Goal: Transaction & Acquisition: Purchase product/service

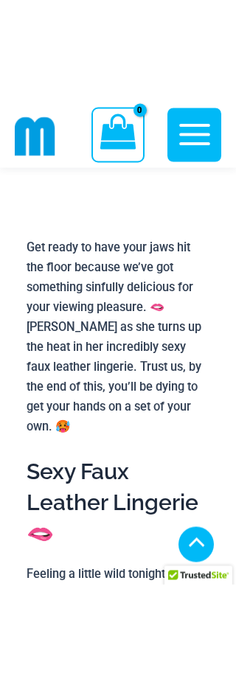
scroll to position [161, 0]
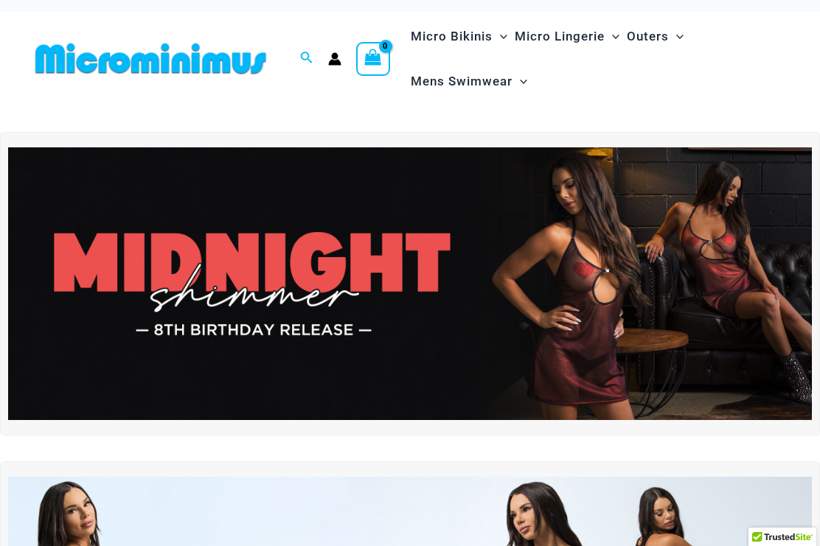
scroll to position [15, 0]
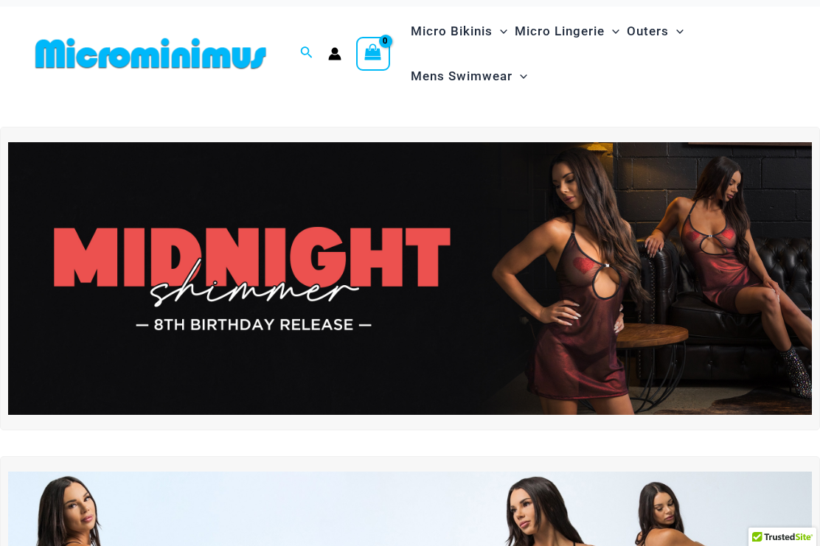
click at [417, 269] on img at bounding box center [410, 278] width 804 height 273
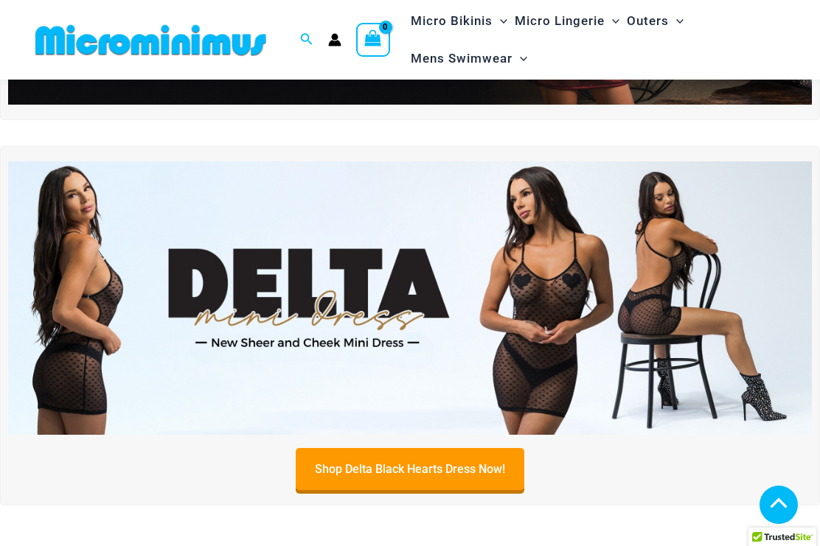
scroll to position [318, 0]
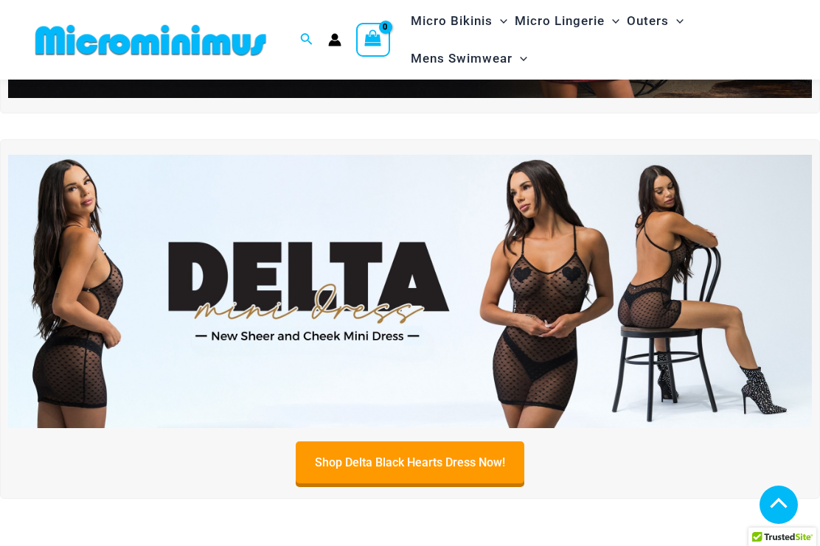
click at [154, 330] on img at bounding box center [410, 291] width 804 height 273
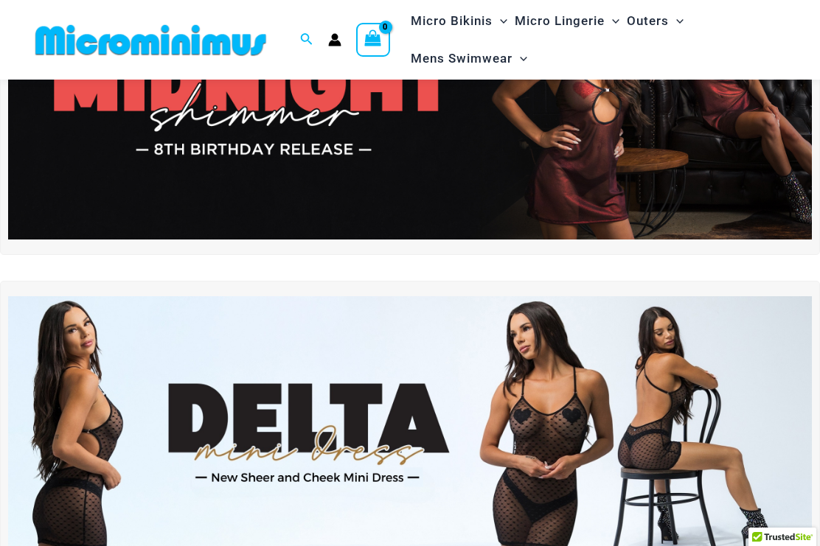
scroll to position [0, 0]
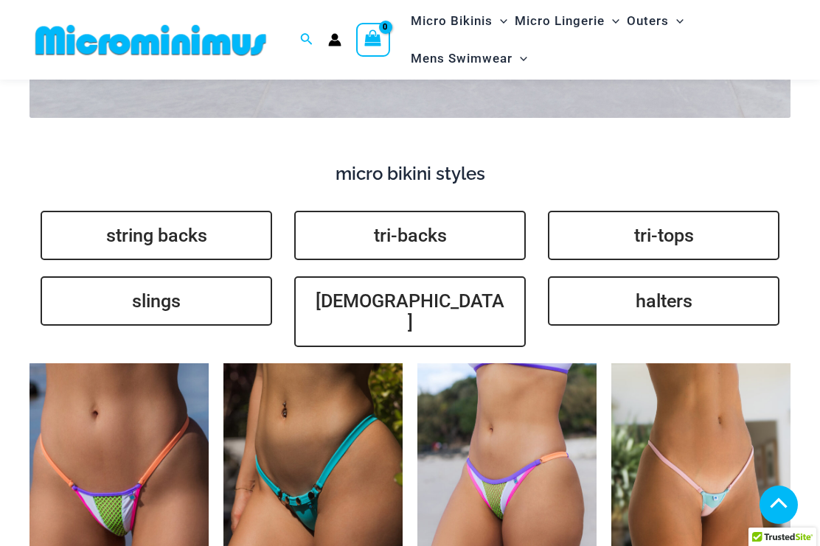
scroll to position [3215, 0]
click at [96, 277] on link "slings" at bounding box center [156, 301] width 231 height 49
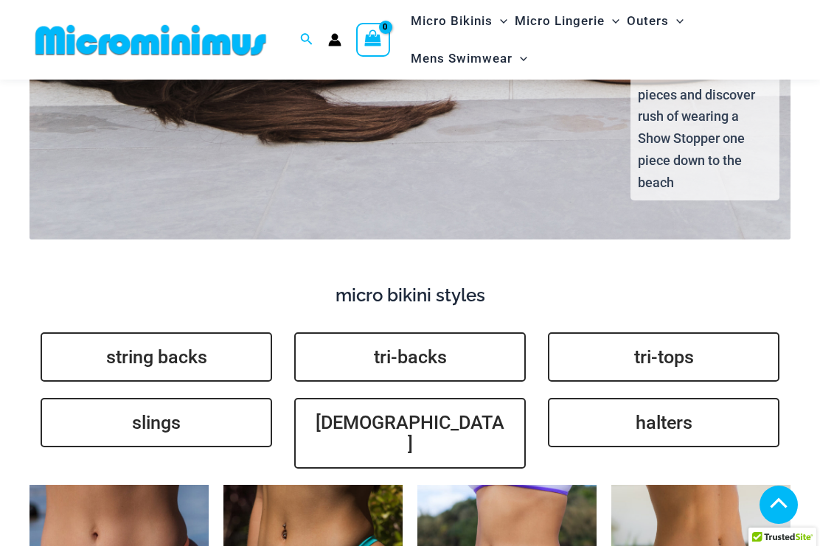
scroll to position [3093, 0]
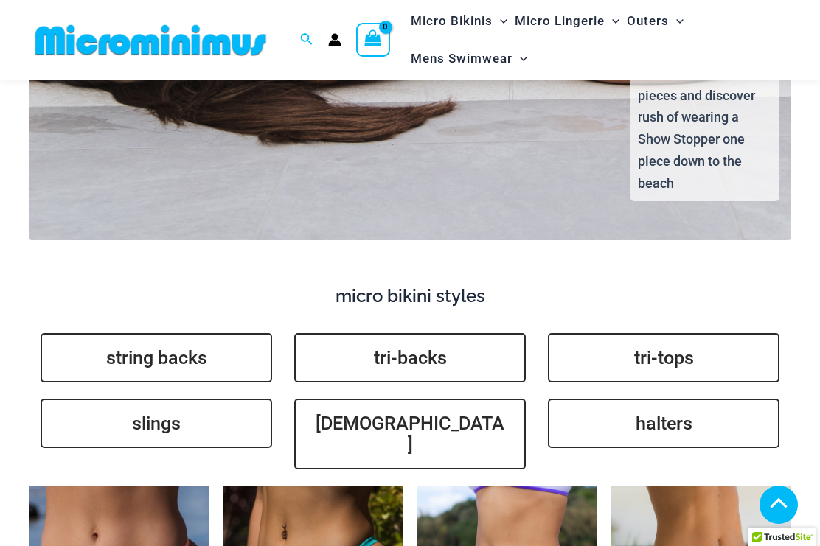
click at [406, 333] on link "tri-backs" at bounding box center [409, 357] width 231 height 49
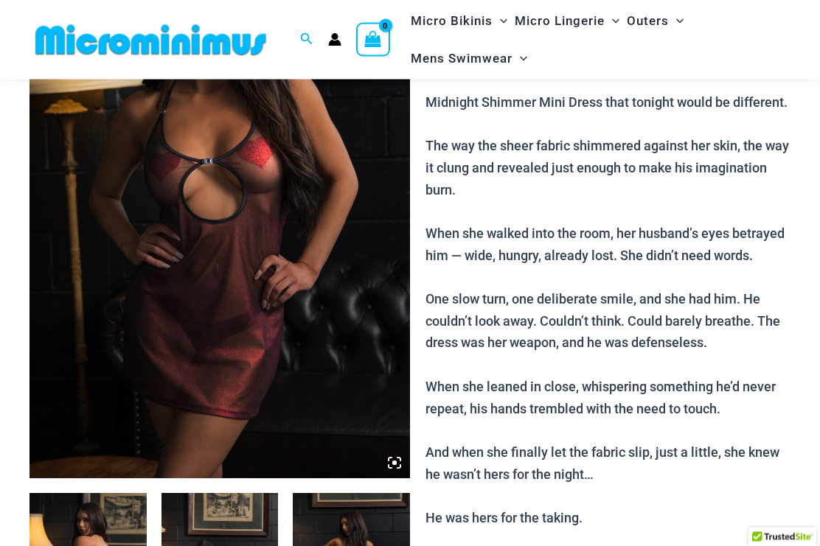
click at [134, 325] on img at bounding box center [219, 194] width 380 height 571
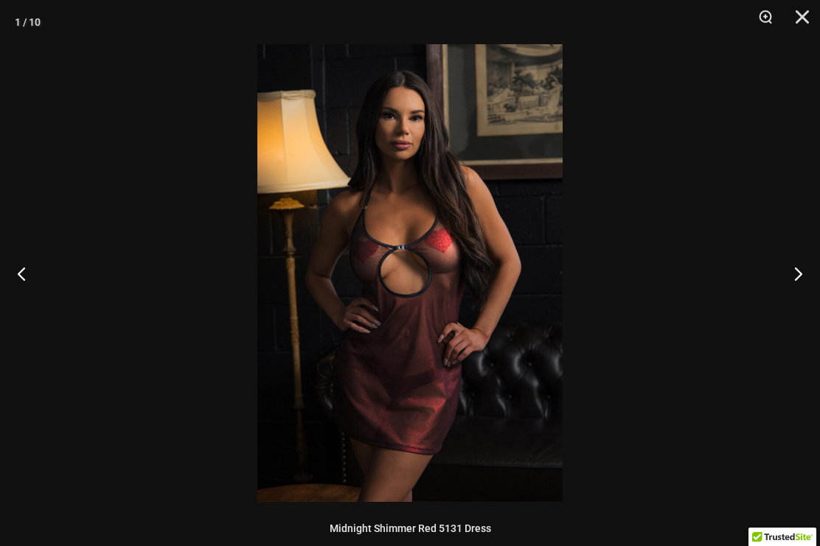
click at [791, 269] on button "Next" at bounding box center [791, 274] width 55 height 74
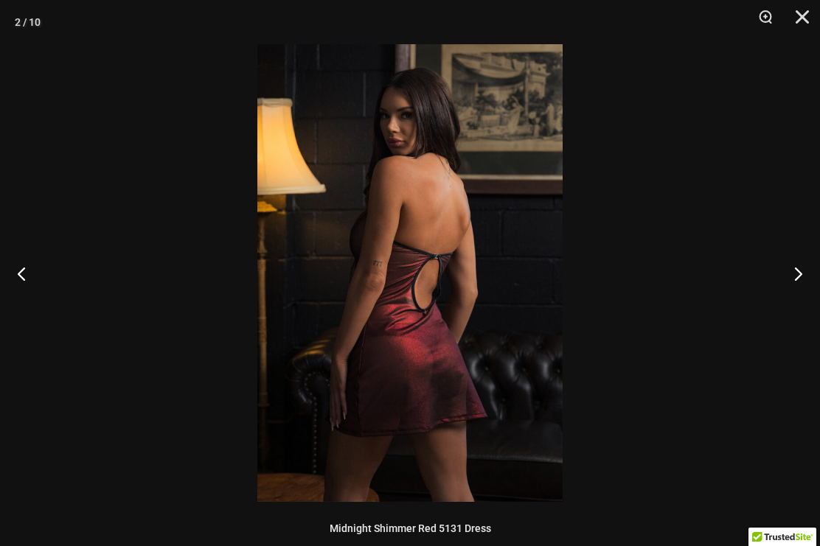
click at [798, 271] on button "Next" at bounding box center [791, 274] width 55 height 74
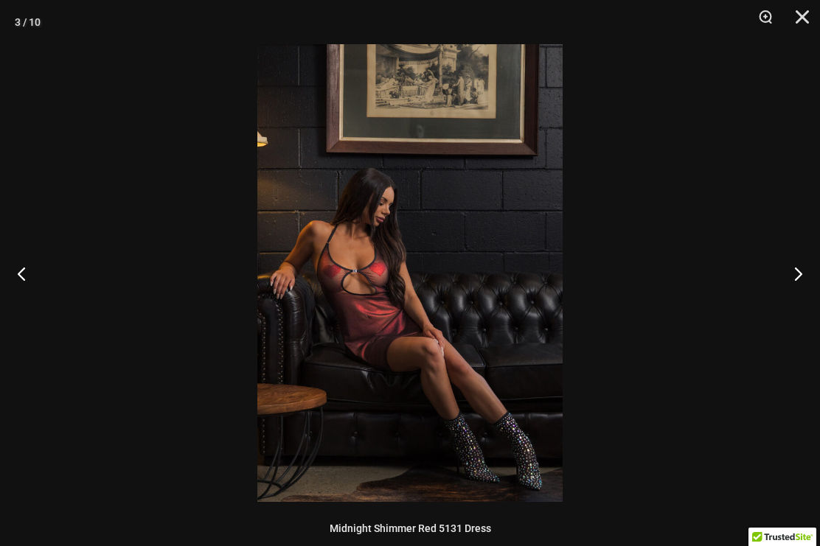
click at [809, 265] on button "Next" at bounding box center [791, 274] width 55 height 74
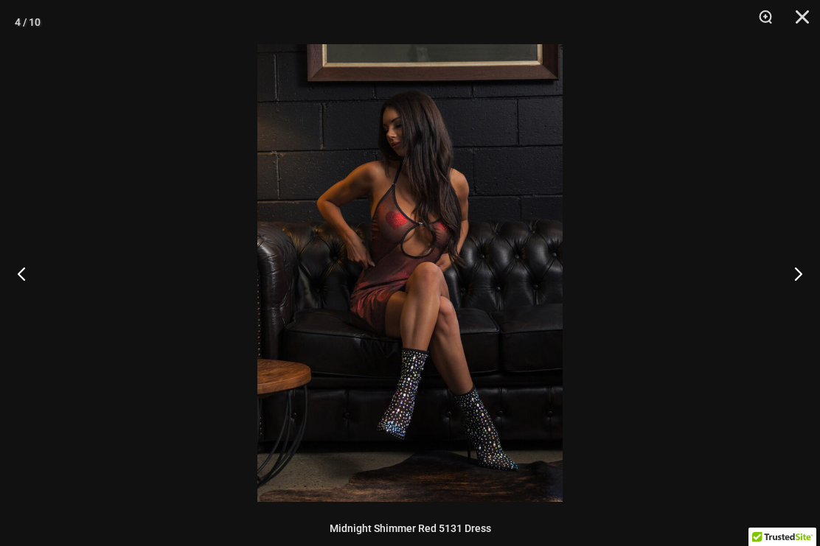
click at [801, 266] on button "Next" at bounding box center [791, 274] width 55 height 74
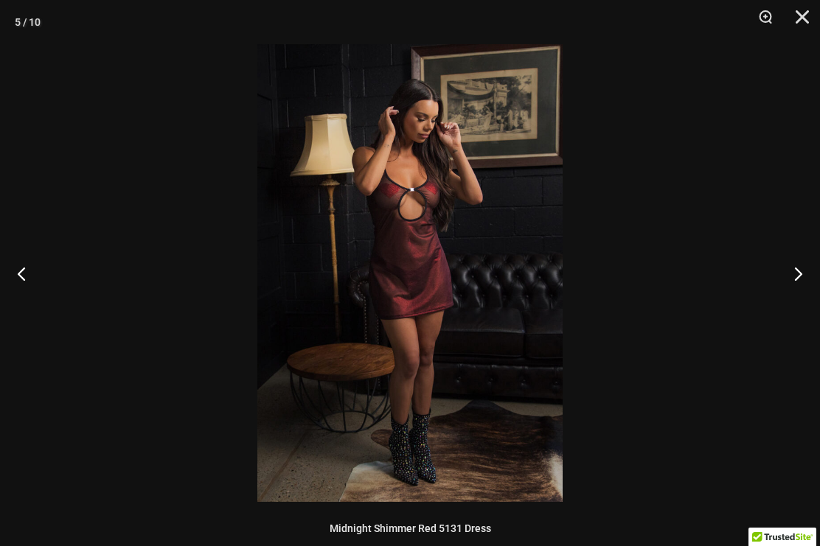
click at [801, 265] on button "Next" at bounding box center [791, 274] width 55 height 74
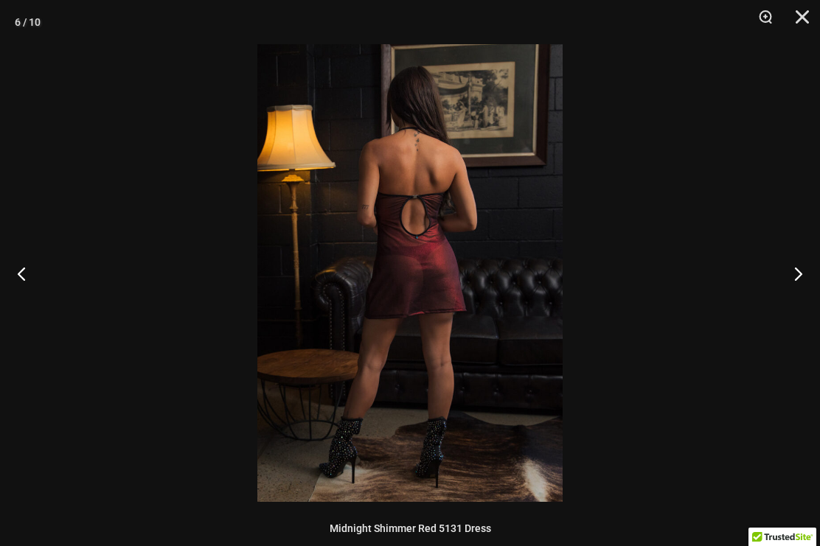
click at [799, 267] on button "Next" at bounding box center [791, 274] width 55 height 74
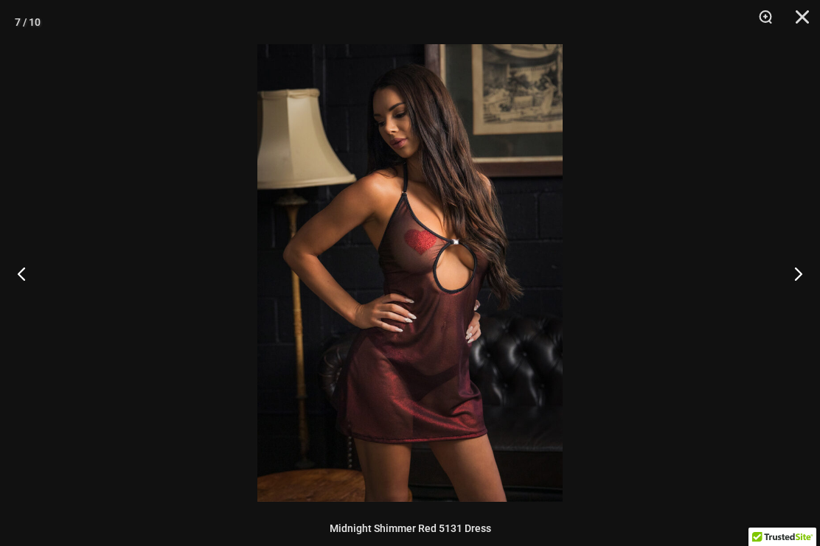
click at [788, 271] on button "Next" at bounding box center [791, 274] width 55 height 74
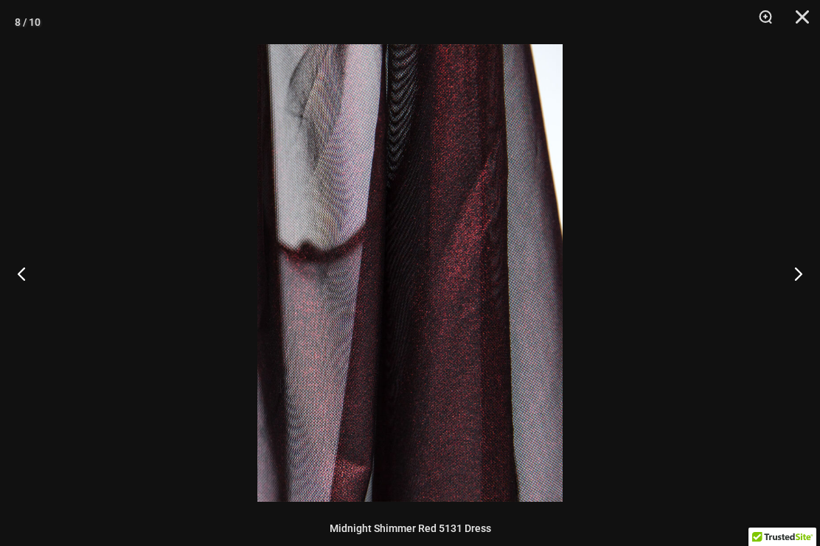
click at [789, 273] on button "Next" at bounding box center [791, 274] width 55 height 74
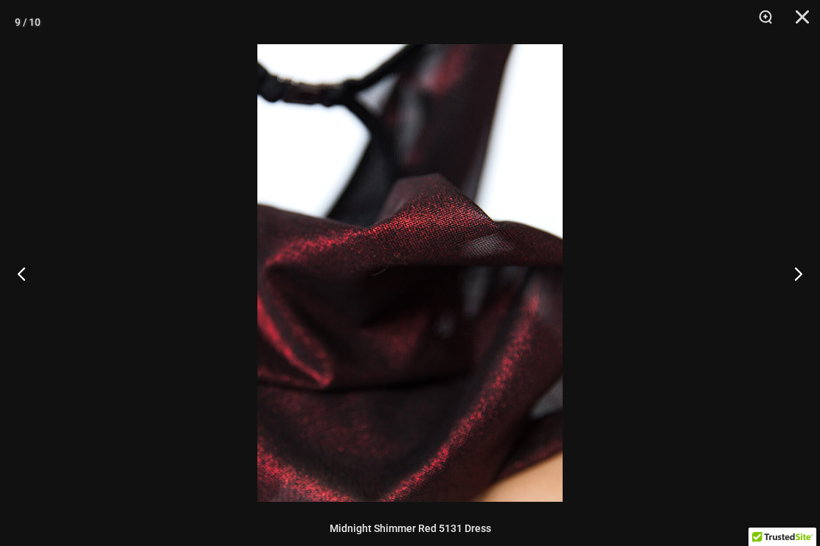
click at [790, 273] on button "Next" at bounding box center [791, 274] width 55 height 74
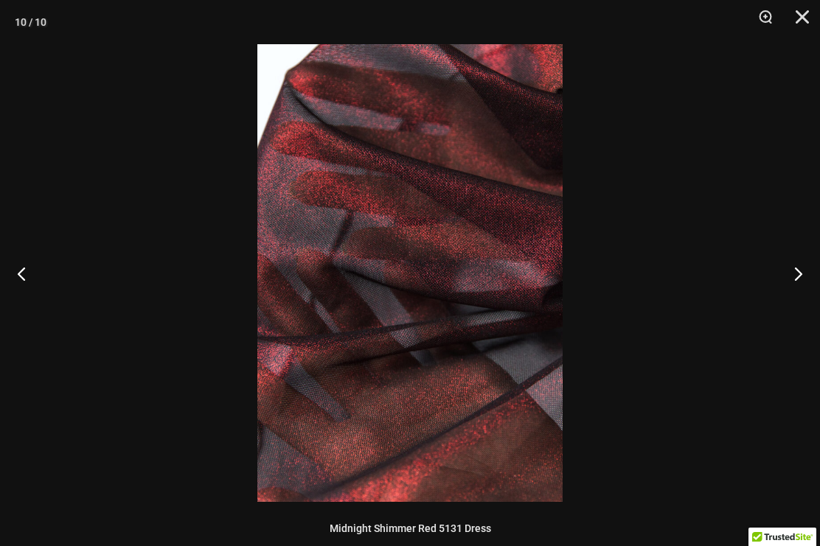
click at [792, 273] on button "Next" at bounding box center [791, 274] width 55 height 74
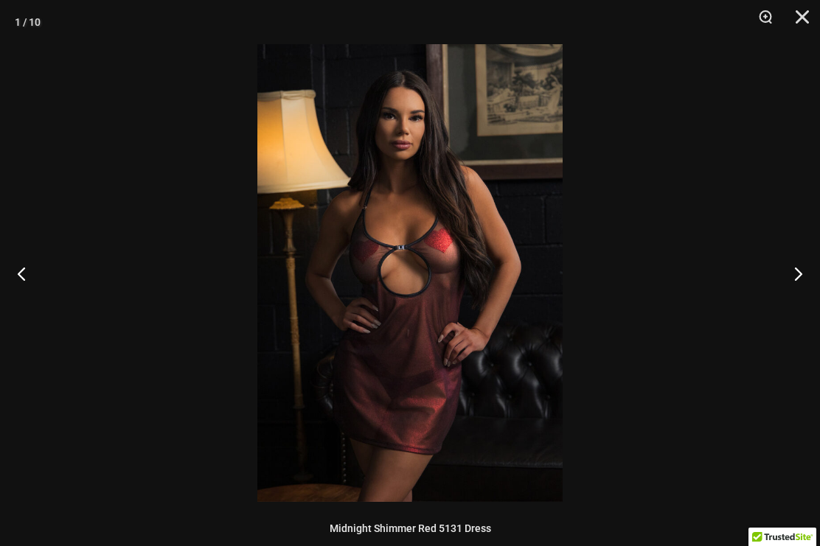
click at [791, 274] on button "Next" at bounding box center [791, 274] width 55 height 74
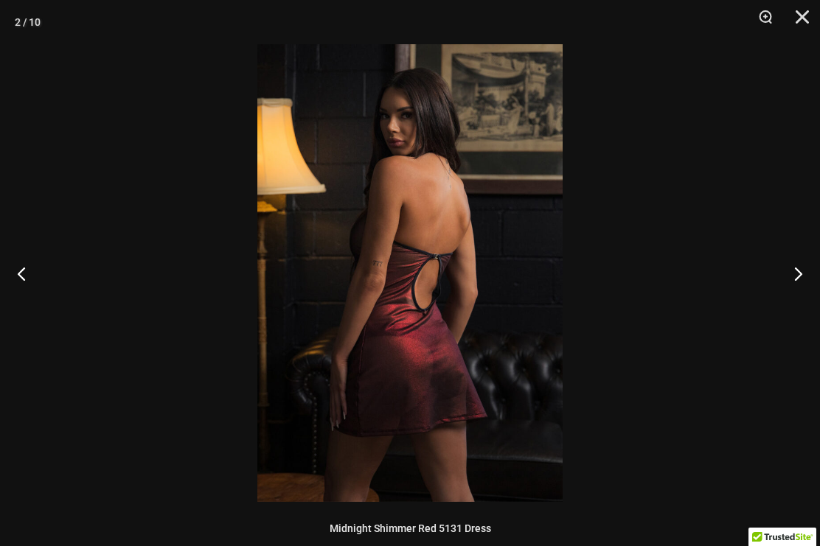
click at [790, 274] on button "Next" at bounding box center [791, 274] width 55 height 74
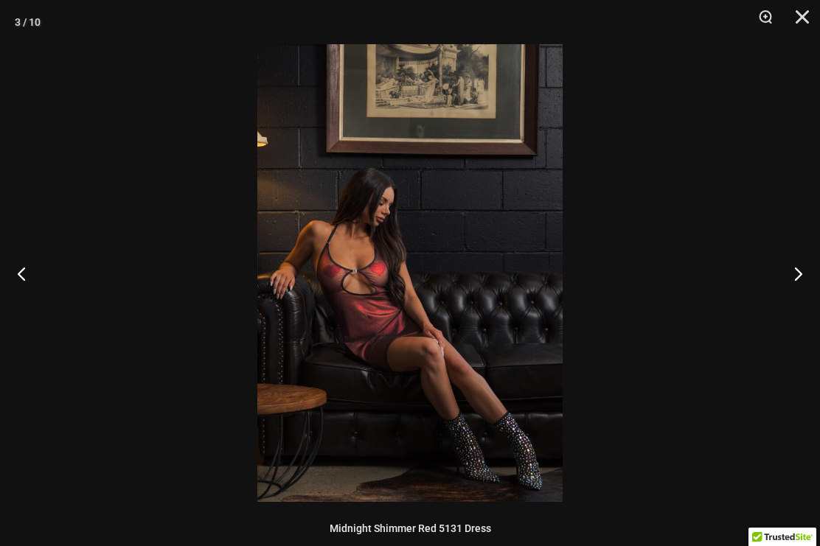
click at [794, 273] on button "Next" at bounding box center [791, 274] width 55 height 74
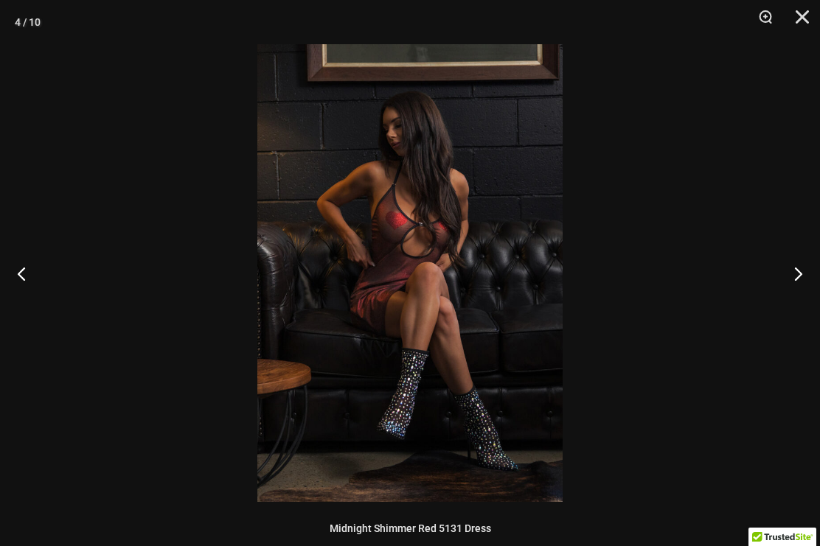
click at [791, 273] on button "Next" at bounding box center [791, 274] width 55 height 74
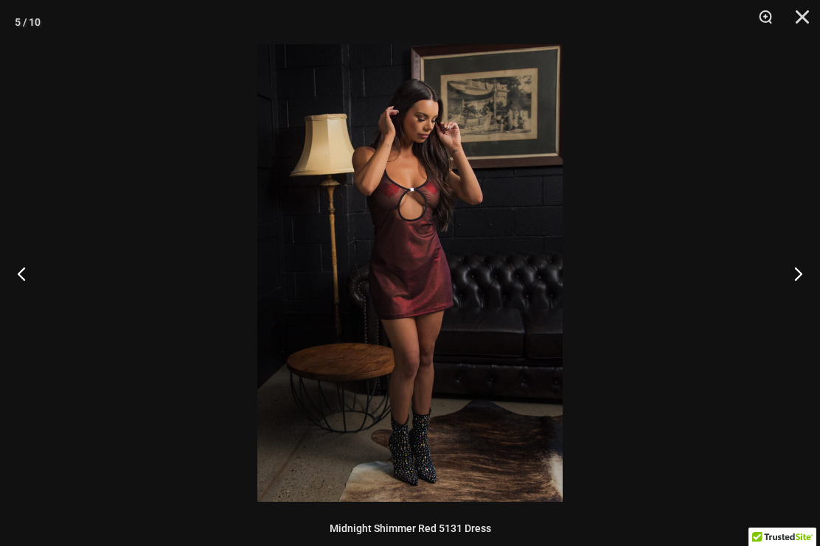
click at [792, 273] on button "Next" at bounding box center [791, 274] width 55 height 74
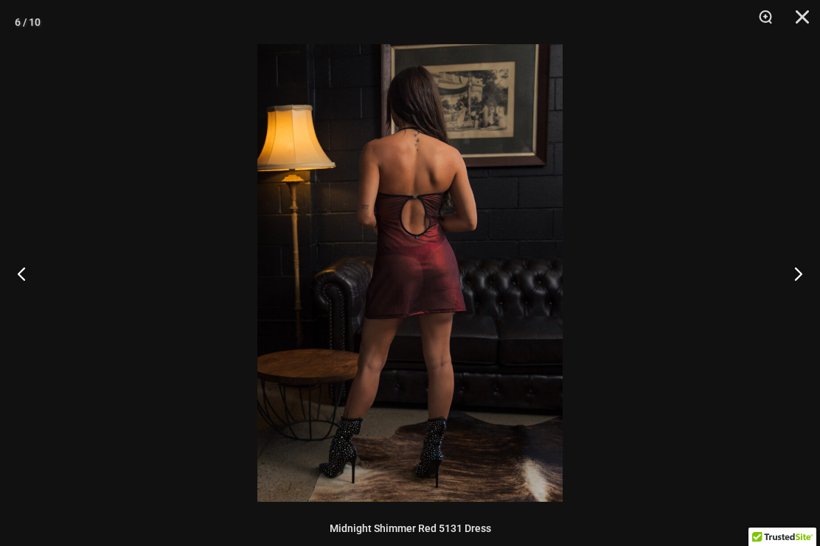
click at [790, 275] on button "Next" at bounding box center [791, 274] width 55 height 74
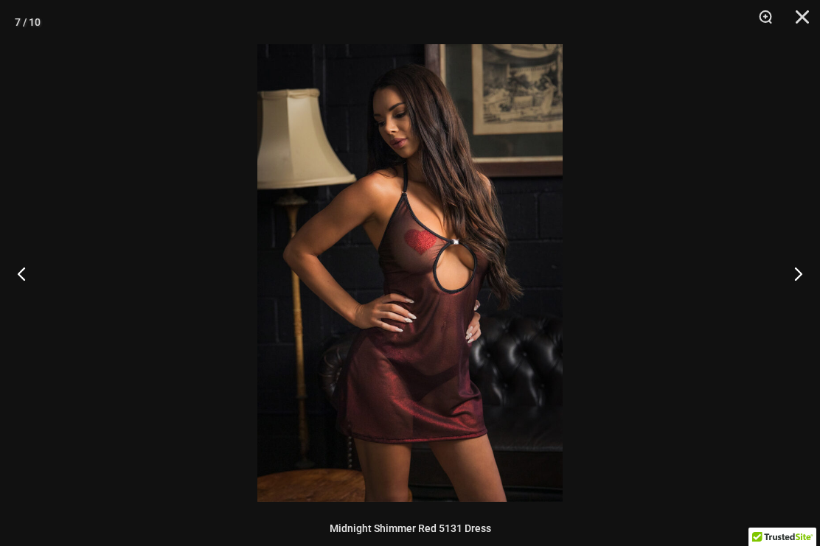
click at [793, 273] on button "Next" at bounding box center [791, 274] width 55 height 74
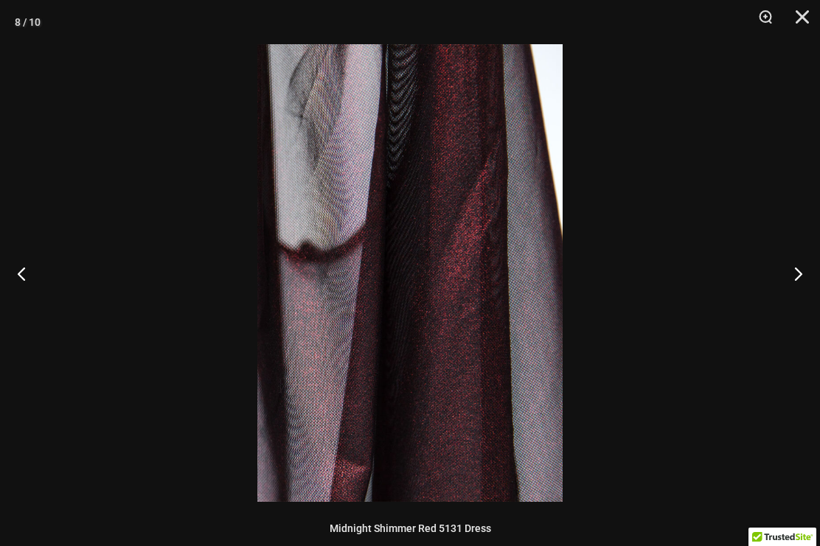
click at [793, 273] on button "Next" at bounding box center [791, 274] width 55 height 74
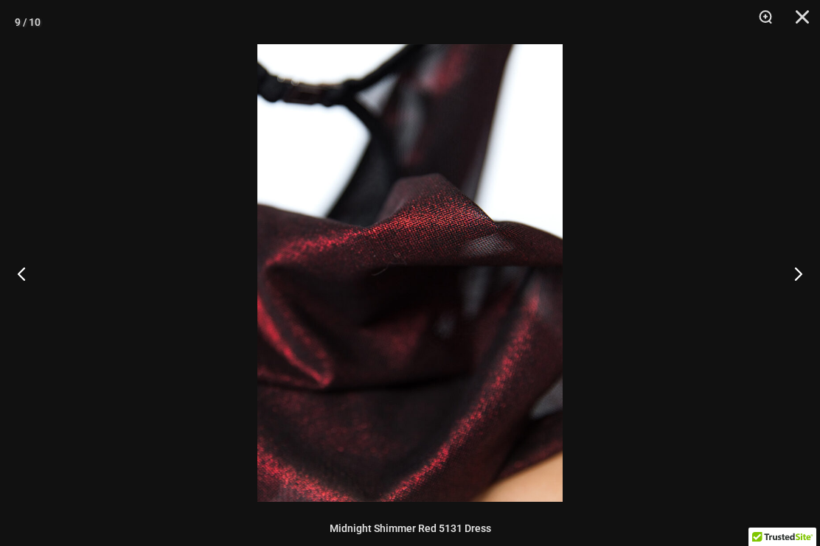
click at [792, 274] on button "Next" at bounding box center [791, 274] width 55 height 74
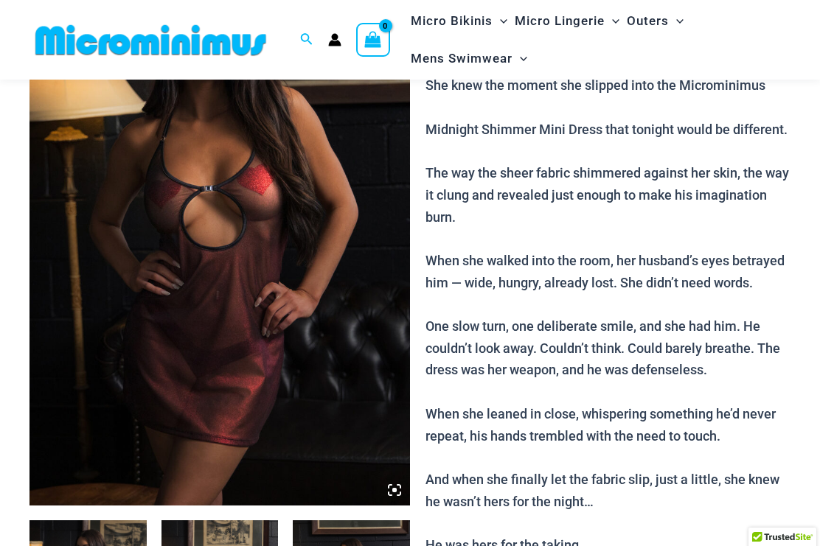
scroll to position [0, 0]
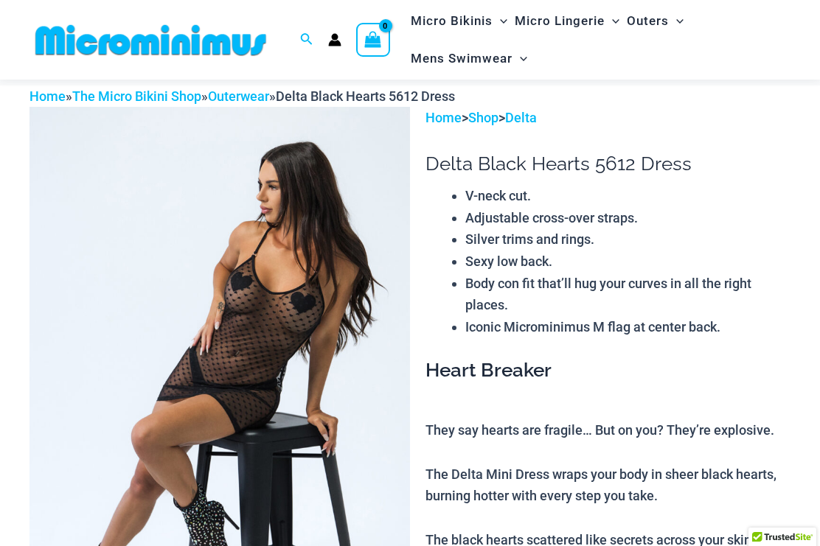
scroll to position [32, 0]
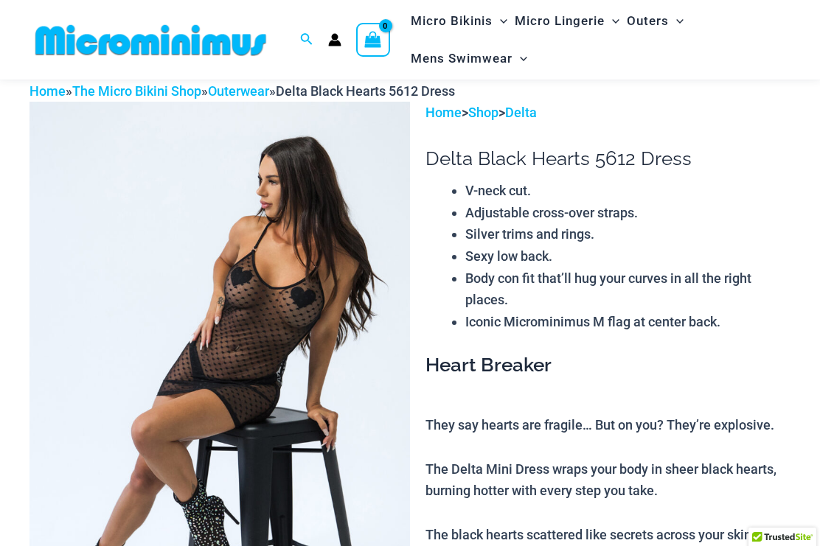
click at [77, 380] on img at bounding box center [219, 387] width 380 height 571
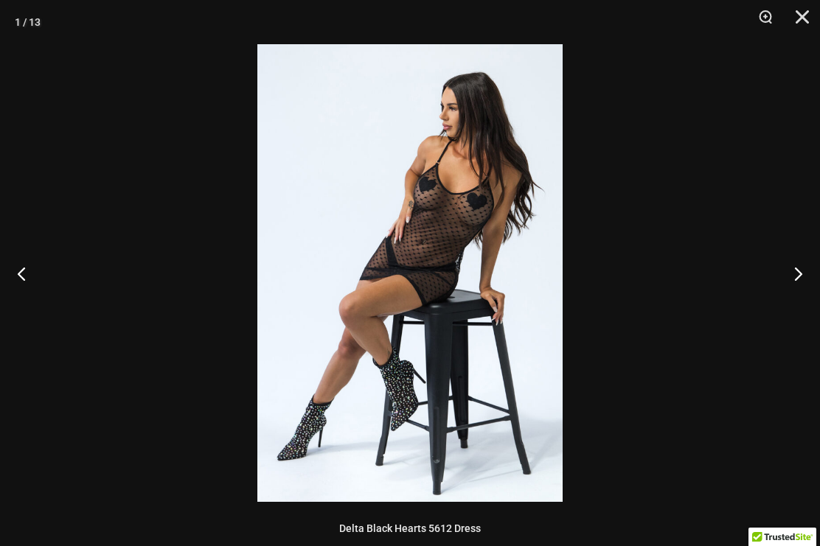
click at [786, 262] on button "Next" at bounding box center [791, 274] width 55 height 74
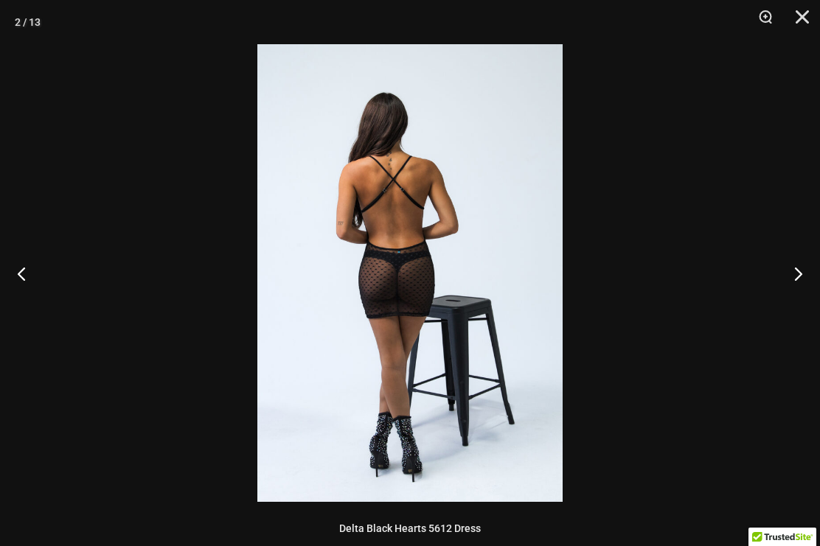
click at [798, 271] on button "Next" at bounding box center [791, 274] width 55 height 74
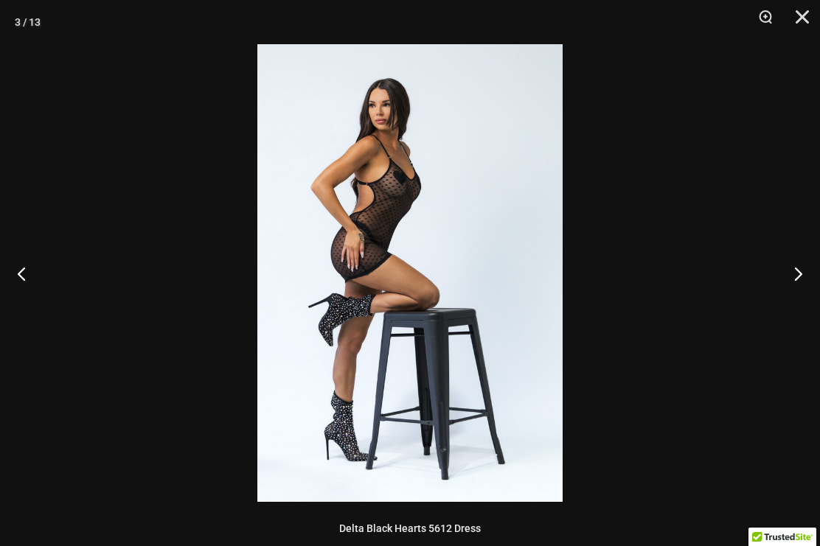
click at [796, 273] on button "Next" at bounding box center [791, 274] width 55 height 74
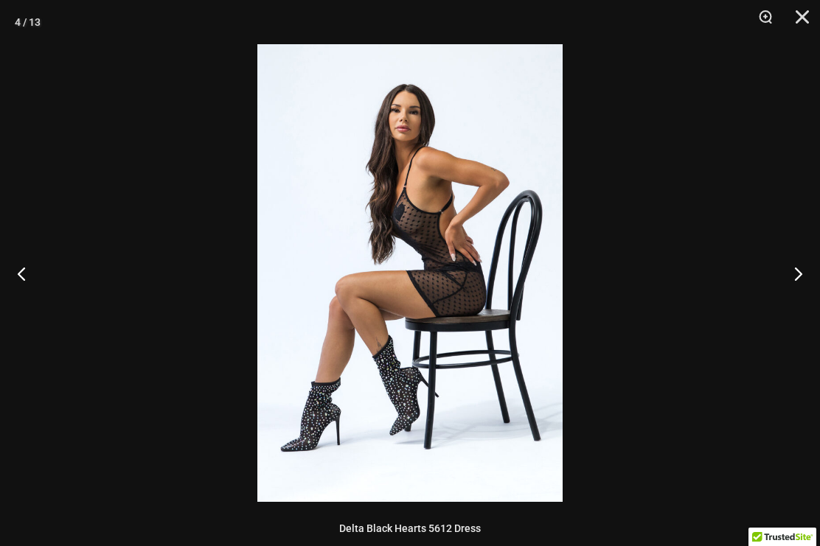
click at [797, 275] on button "Next" at bounding box center [791, 274] width 55 height 74
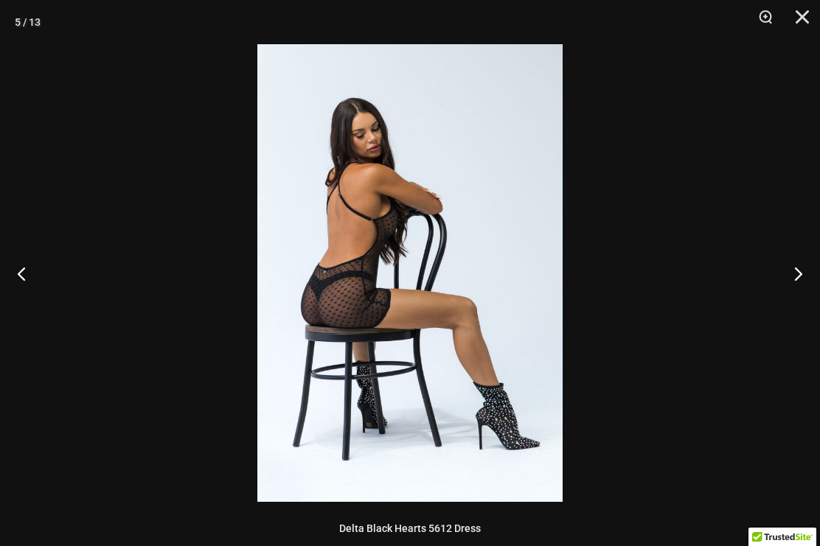
click at [800, 276] on button "Next" at bounding box center [791, 274] width 55 height 74
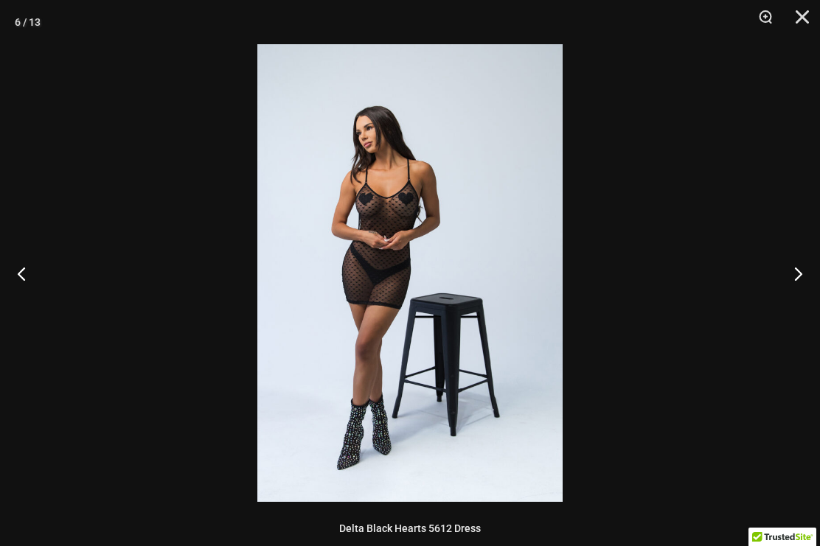
click at [796, 279] on button "Next" at bounding box center [791, 274] width 55 height 74
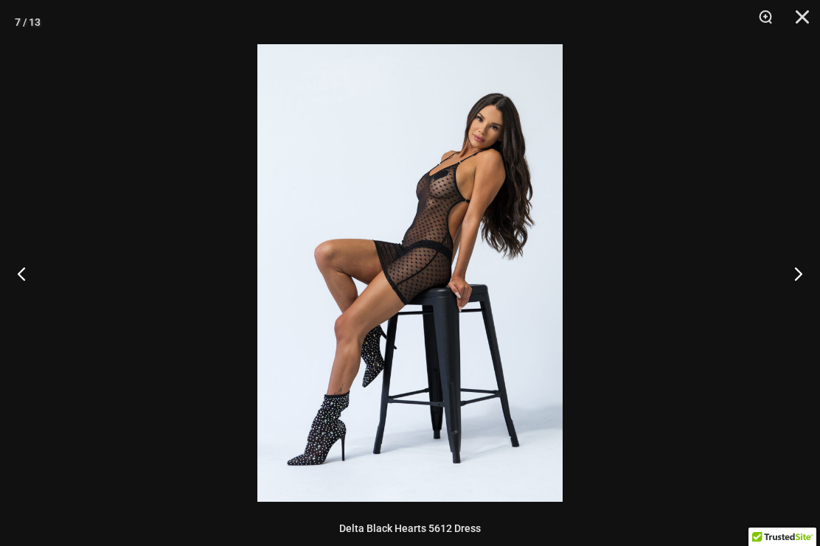
click at [794, 281] on button "Next" at bounding box center [791, 274] width 55 height 74
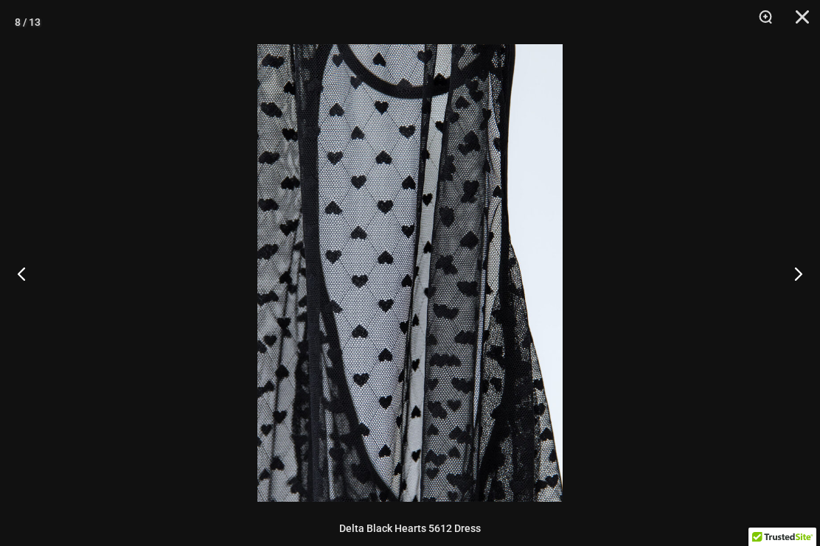
click at [799, 278] on button "Next" at bounding box center [791, 274] width 55 height 74
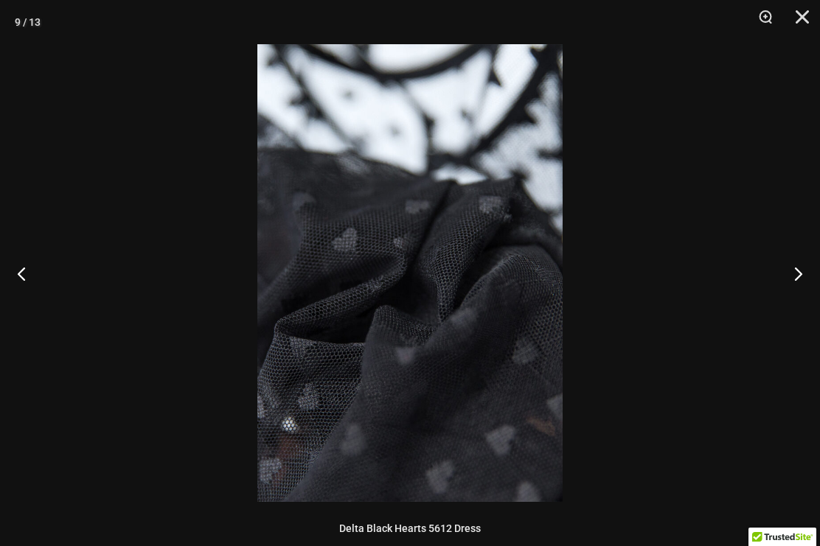
click at [799, 277] on button "Next" at bounding box center [791, 274] width 55 height 74
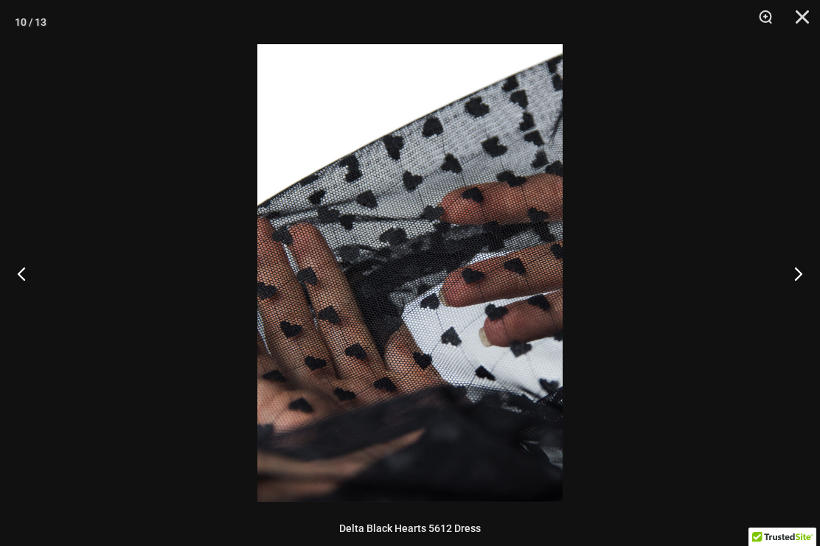
click at [801, 276] on button "Next" at bounding box center [791, 274] width 55 height 74
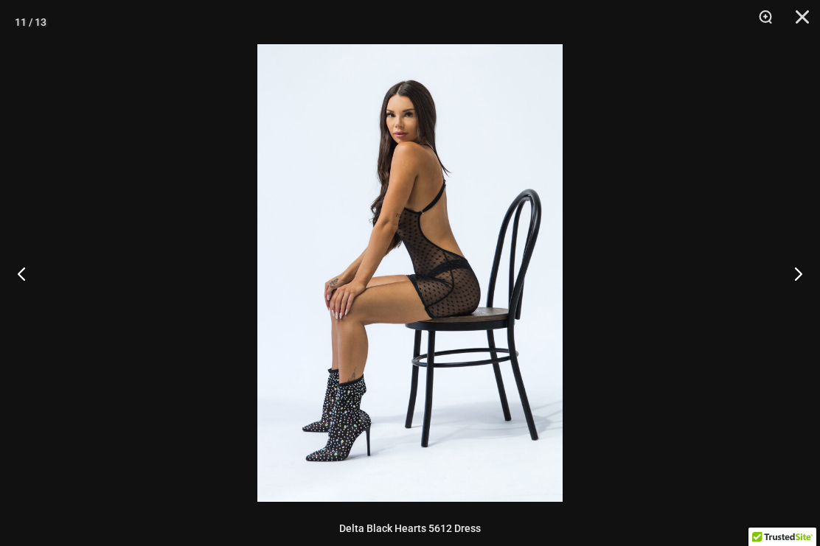
click at [801, 274] on button "Next" at bounding box center [791, 274] width 55 height 74
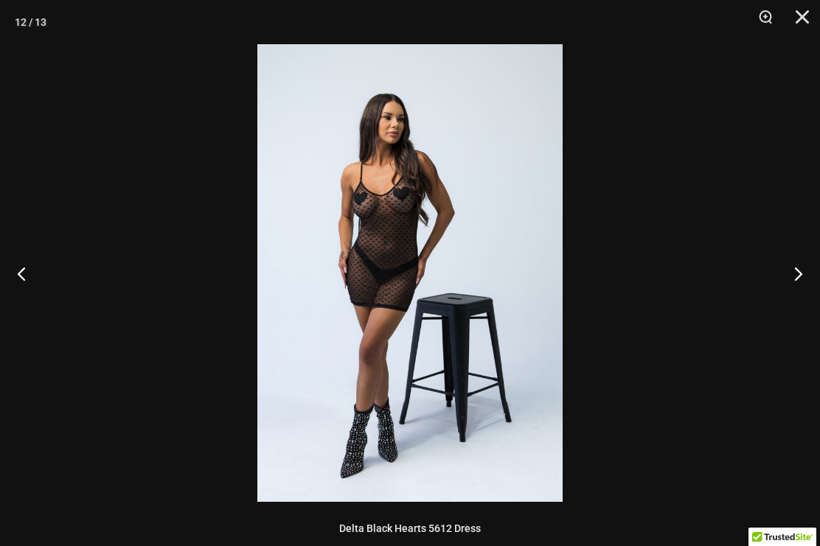
click at [803, 271] on button "Next" at bounding box center [791, 274] width 55 height 74
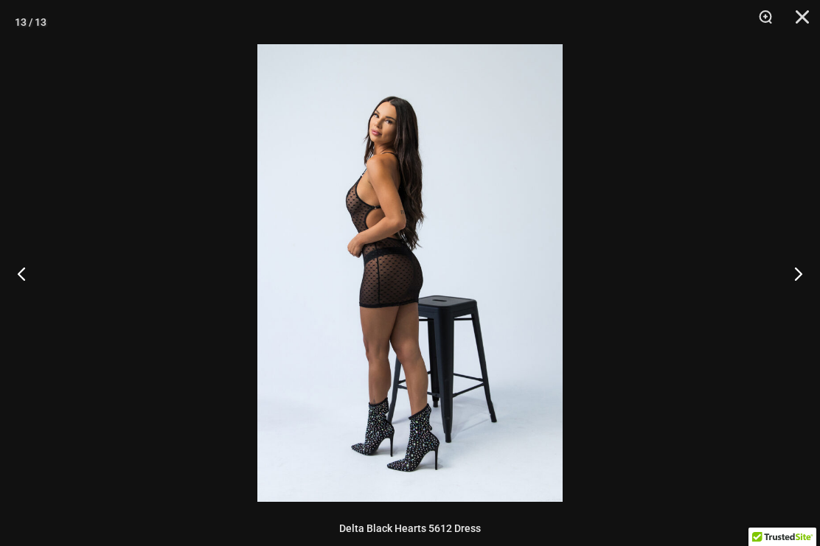
click at [803, 271] on button "Next" at bounding box center [791, 274] width 55 height 74
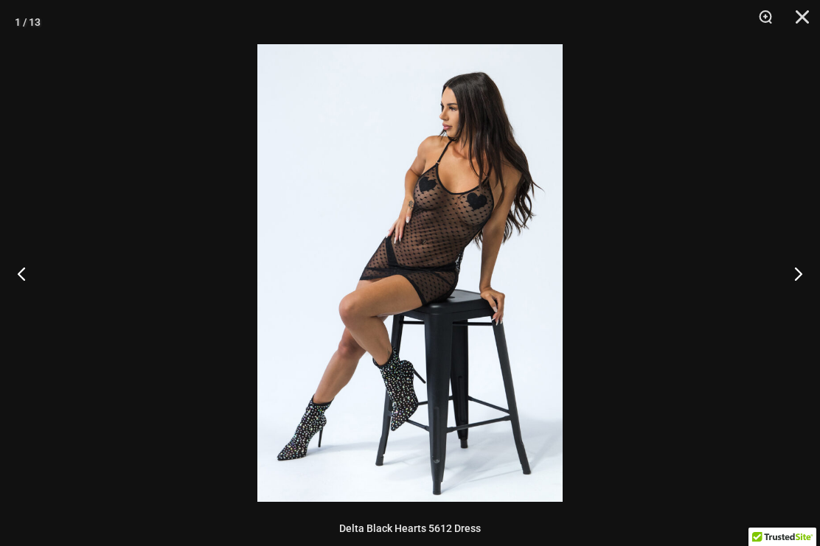
click at [801, 276] on button "Next" at bounding box center [791, 274] width 55 height 74
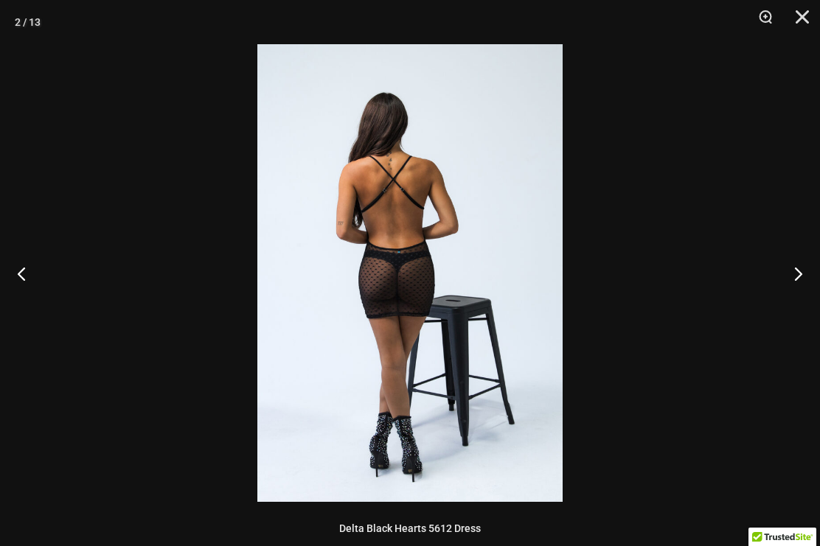
click at [800, 276] on button "Next" at bounding box center [791, 274] width 55 height 74
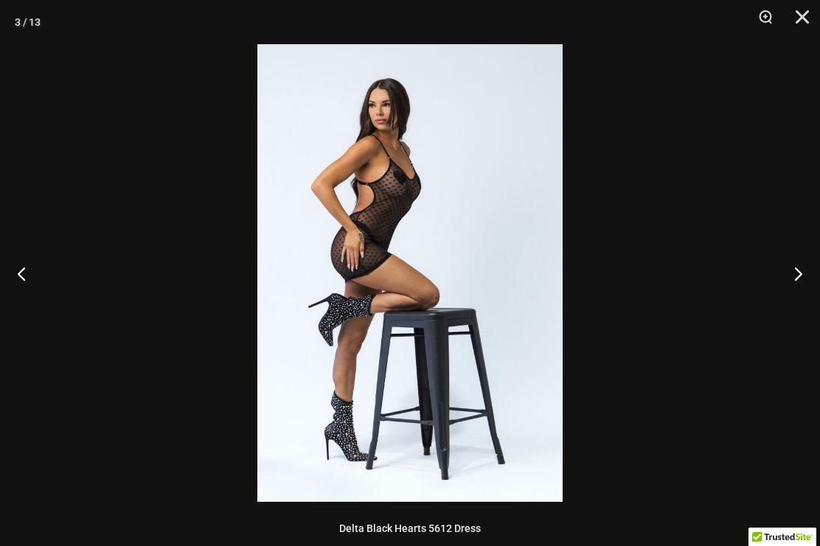
click at [802, 275] on button "Next" at bounding box center [791, 274] width 55 height 74
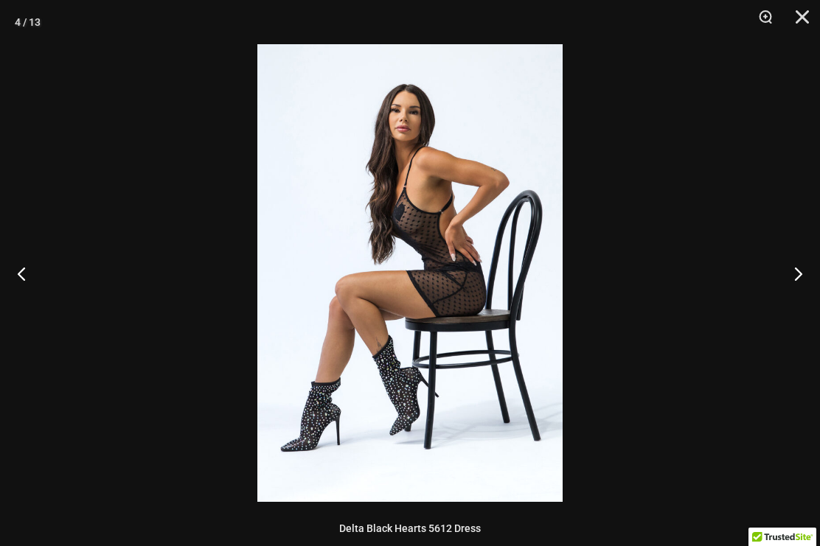
click at [801, 276] on button "Next" at bounding box center [791, 274] width 55 height 74
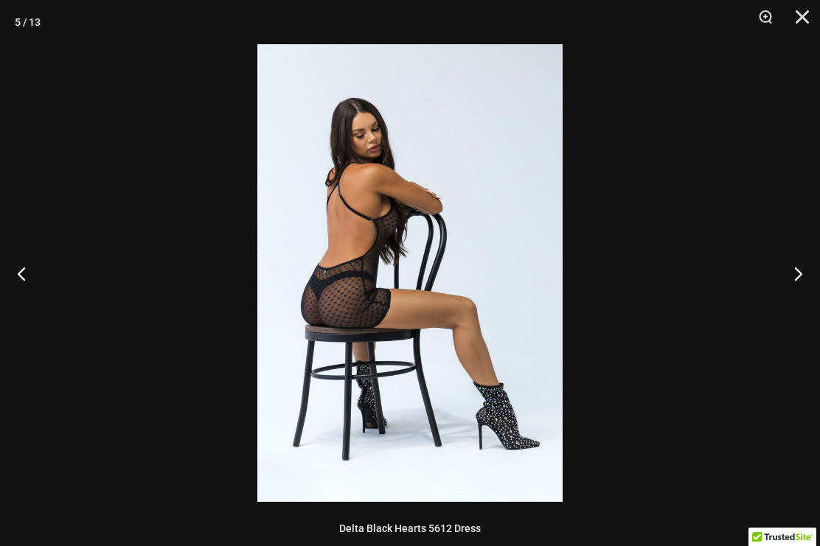
click at [801, 276] on button "Next" at bounding box center [791, 274] width 55 height 74
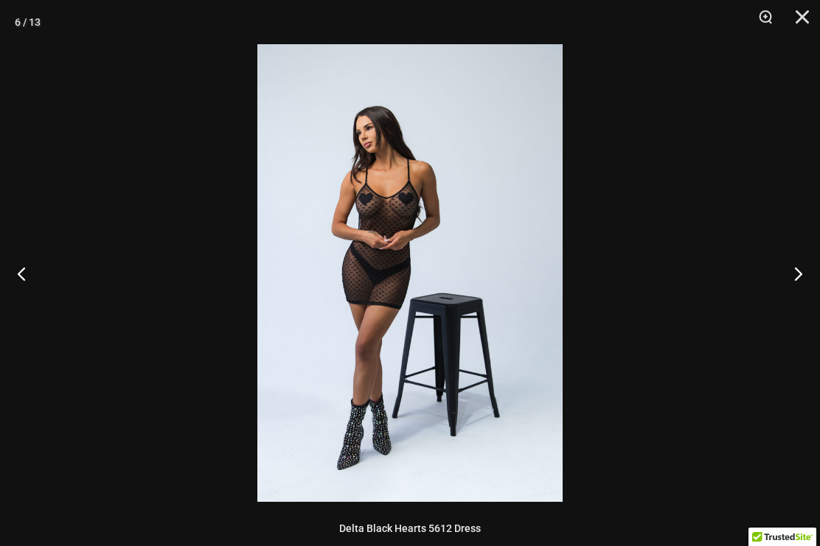
click at [801, 275] on button "Next" at bounding box center [791, 274] width 55 height 74
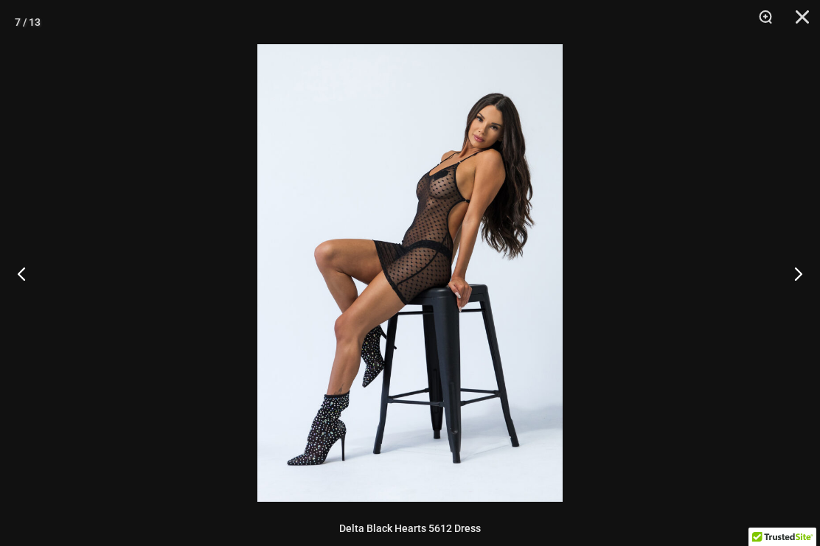
click at [802, 274] on button "Next" at bounding box center [791, 274] width 55 height 74
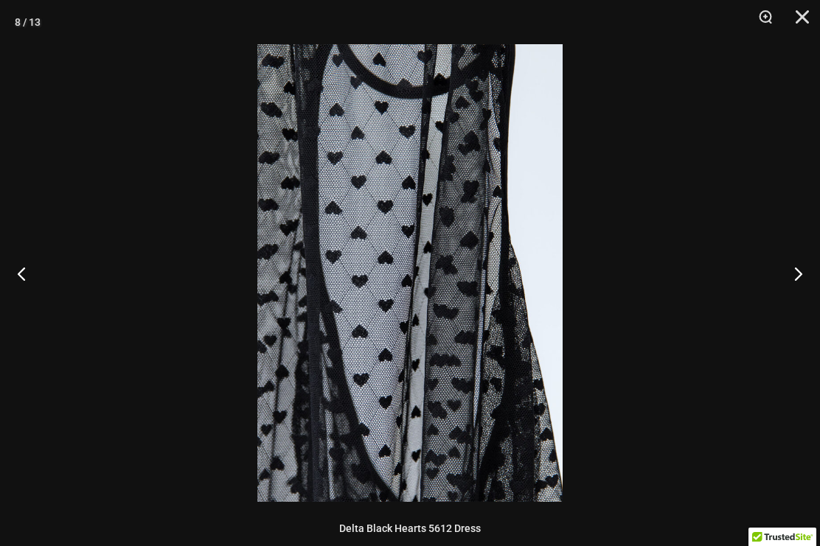
click at [801, 276] on button "Next" at bounding box center [791, 274] width 55 height 74
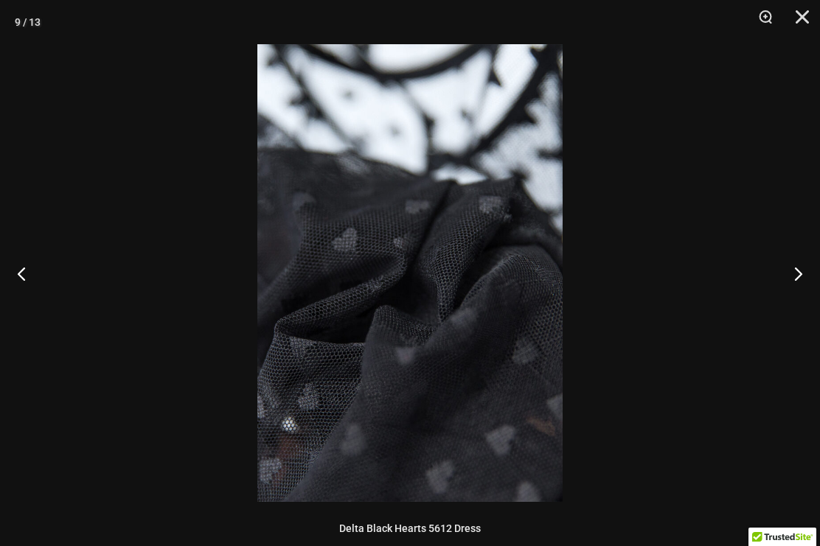
click at [800, 276] on button "Next" at bounding box center [791, 274] width 55 height 74
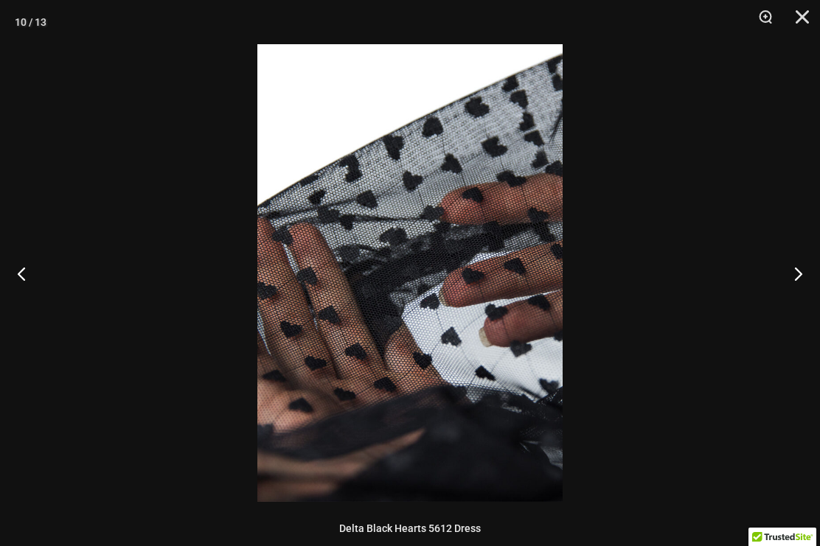
click at [801, 276] on button "Next" at bounding box center [791, 274] width 55 height 74
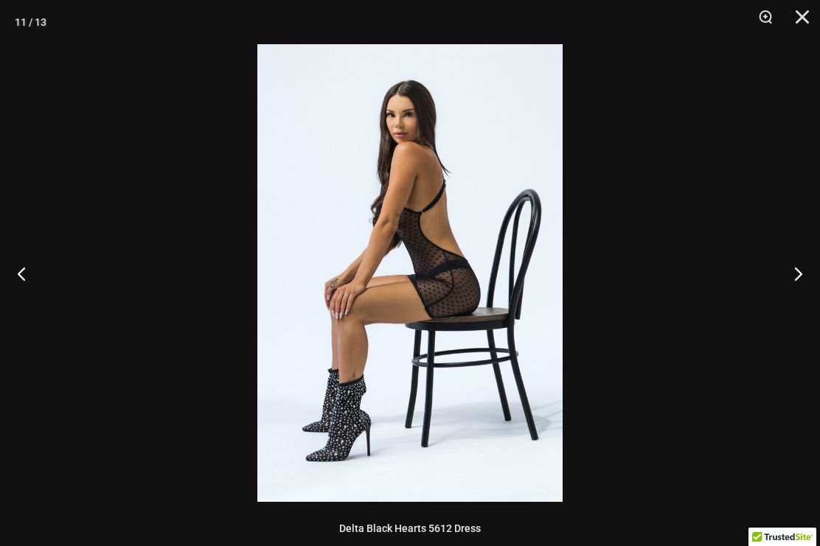
click at [802, 276] on button "Next" at bounding box center [791, 274] width 55 height 74
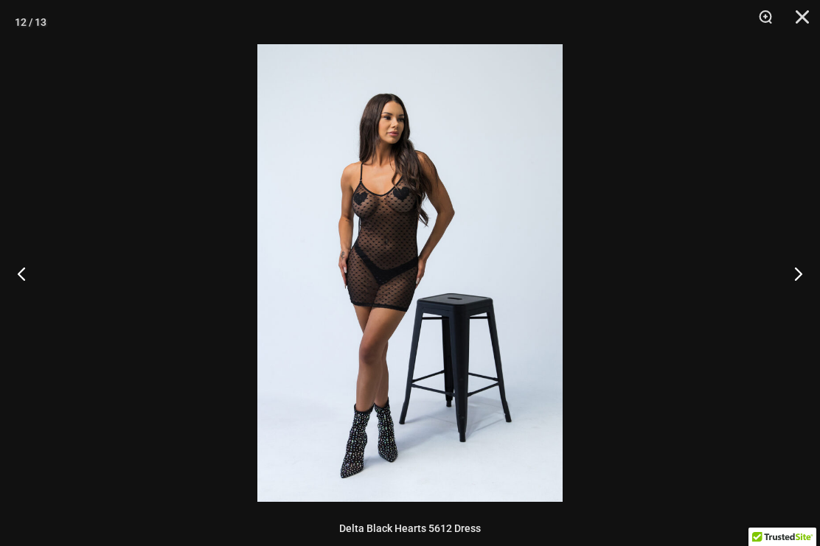
click at [802, 275] on button "Next" at bounding box center [791, 274] width 55 height 74
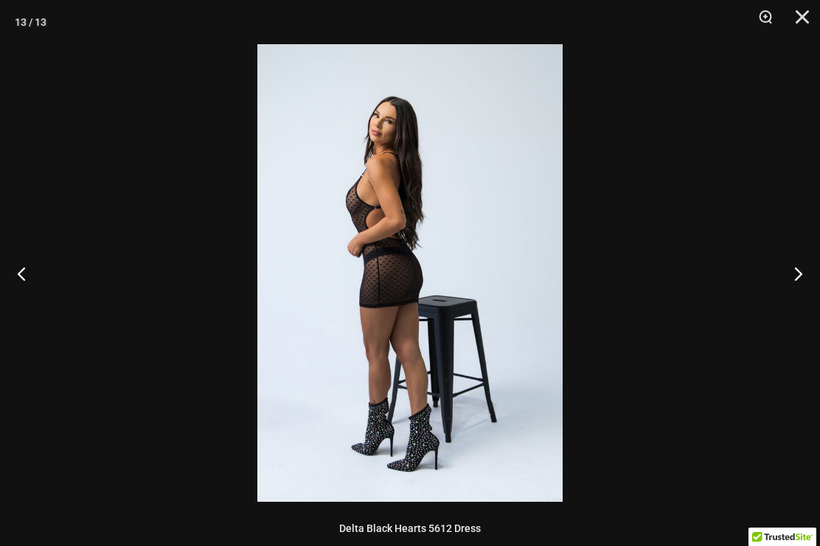
click at [798, 277] on button "Next" at bounding box center [791, 274] width 55 height 74
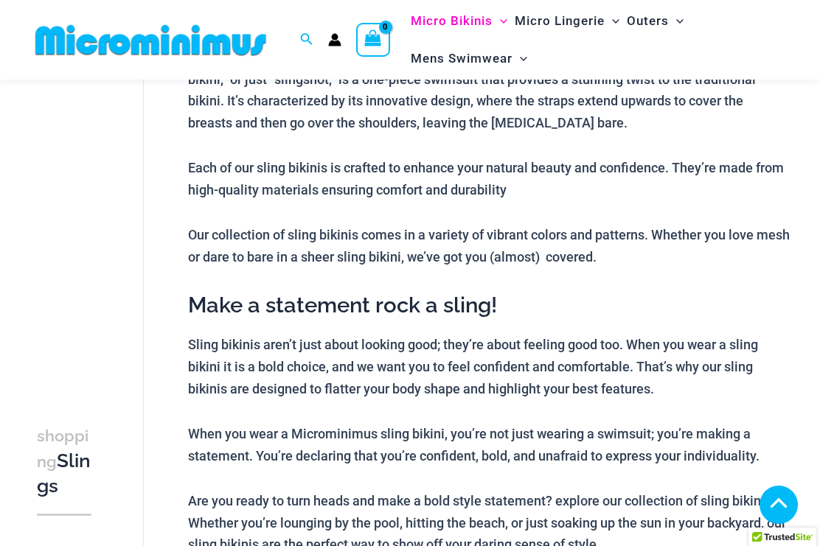
scroll to position [360, 0]
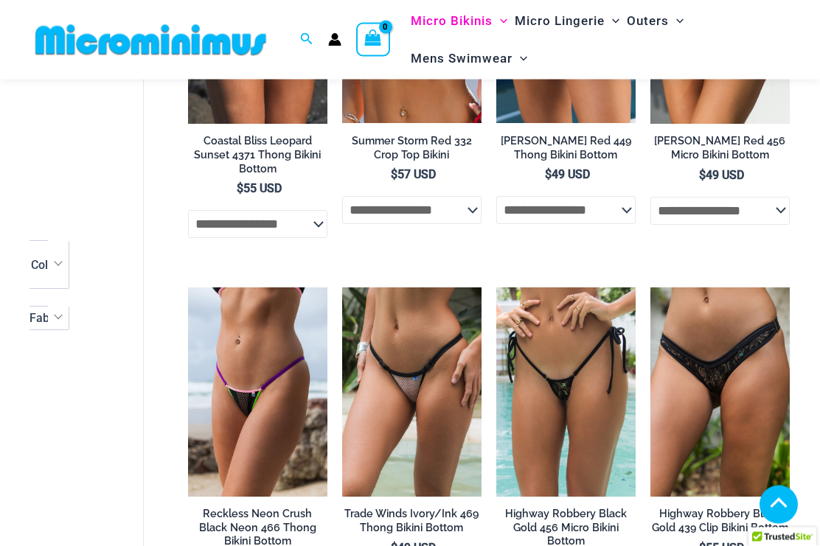
scroll to position [656, 0]
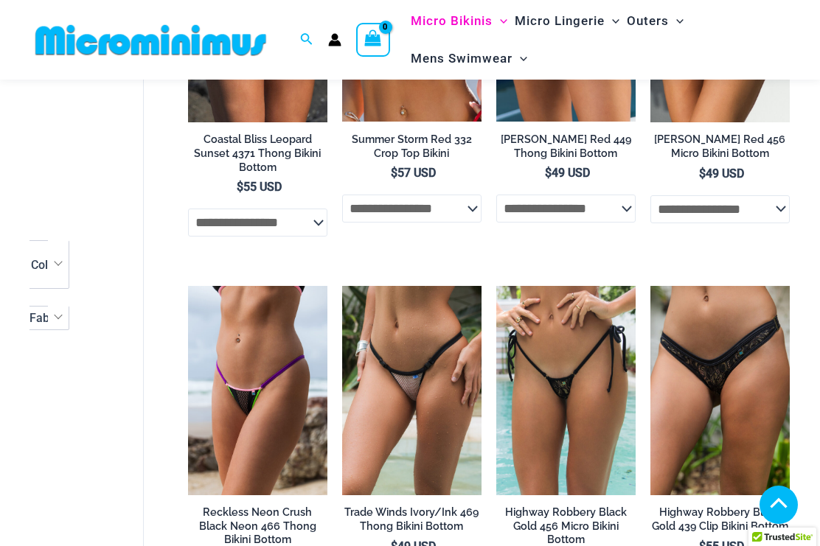
click at [496, 286] on img at bounding box center [496, 286] width 0 height 0
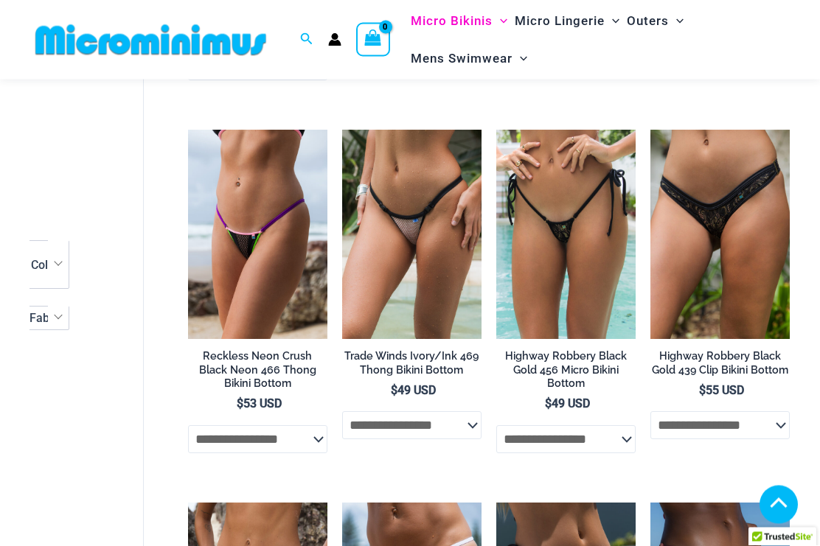
scroll to position [813, 0]
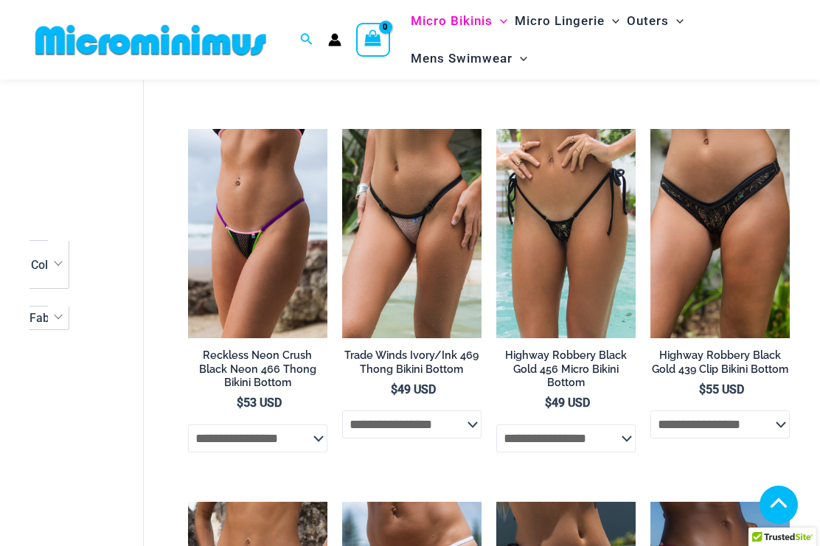
click at [650, 129] on img at bounding box center [650, 129] width 0 height 0
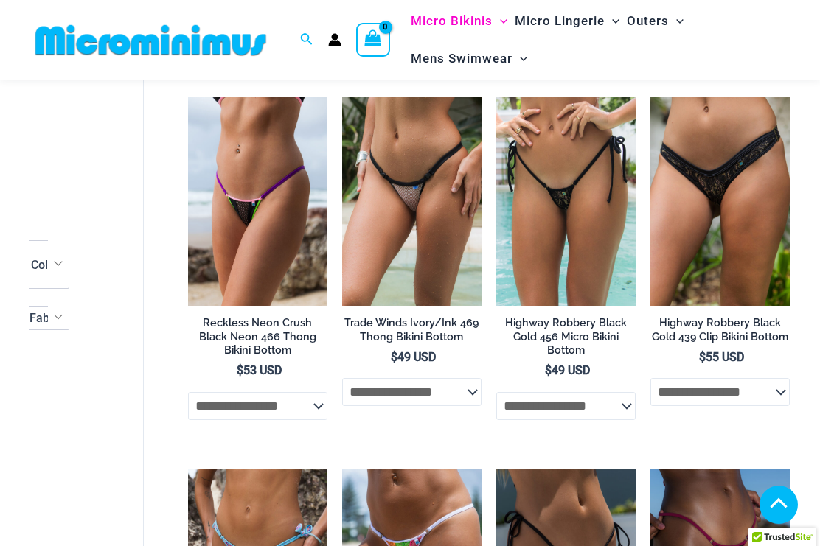
scroll to position [844, 0]
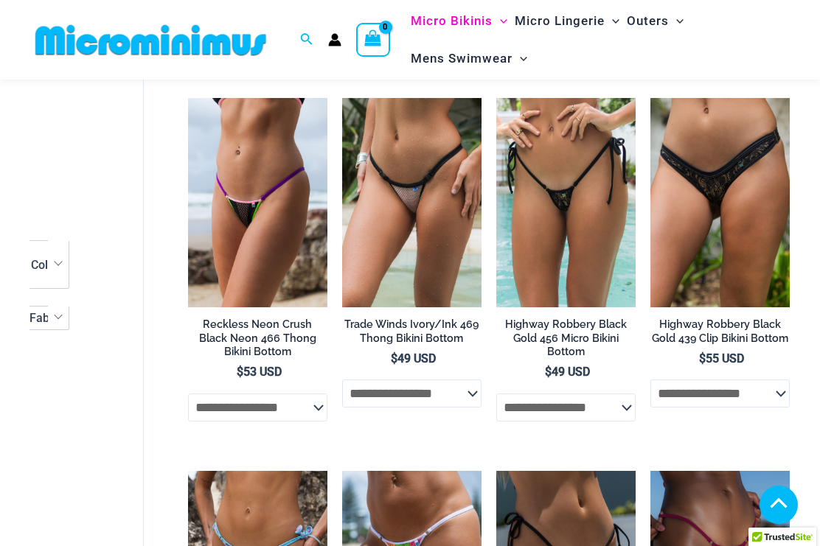
click at [342, 98] on img at bounding box center [342, 98] width 0 height 0
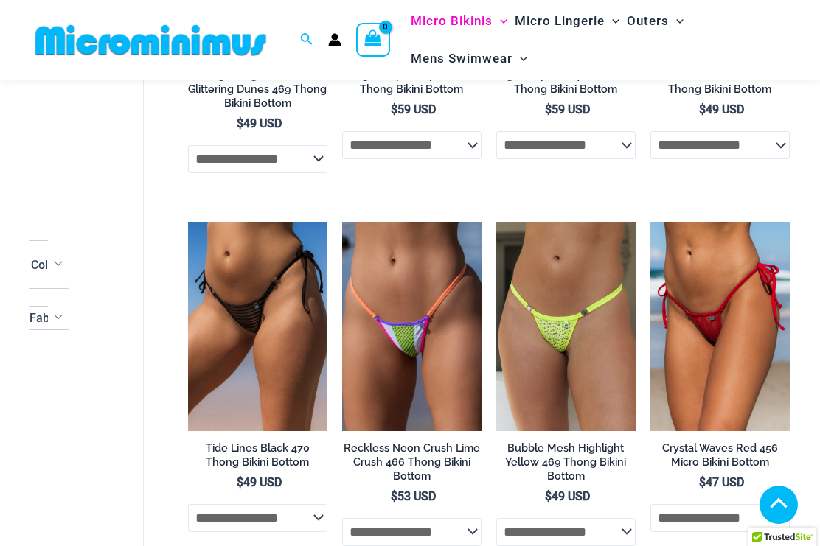
scroll to position [1838, 0]
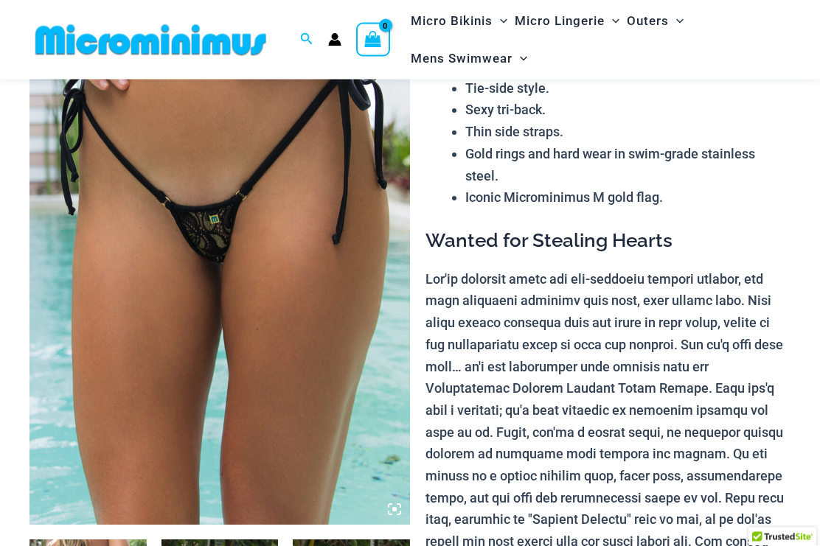
click at [105, 355] on img at bounding box center [219, 240] width 380 height 571
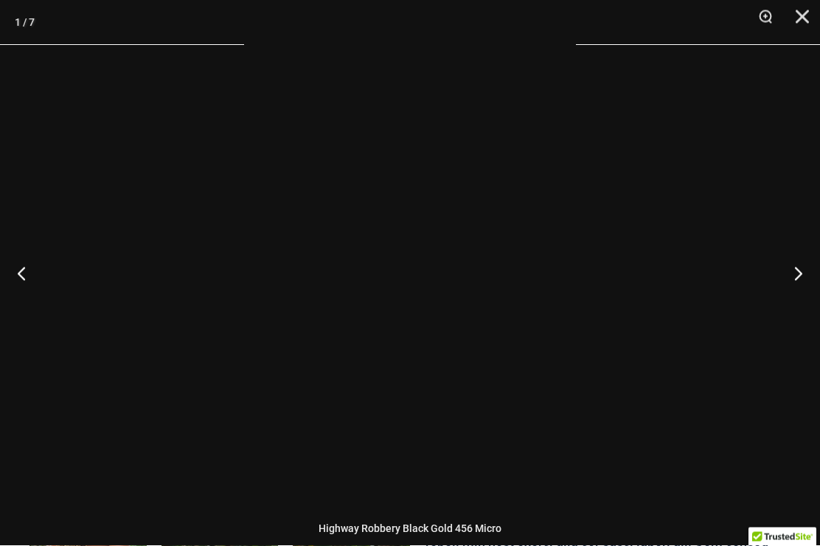
scroll to position [169, 0]
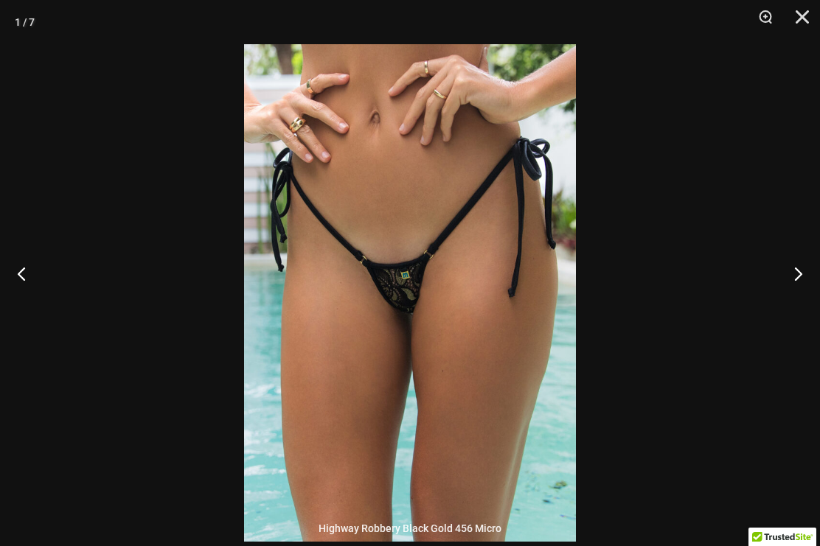
click at [798, 287] on button "Next" at bounding box center [791, 274] width 55 height 74
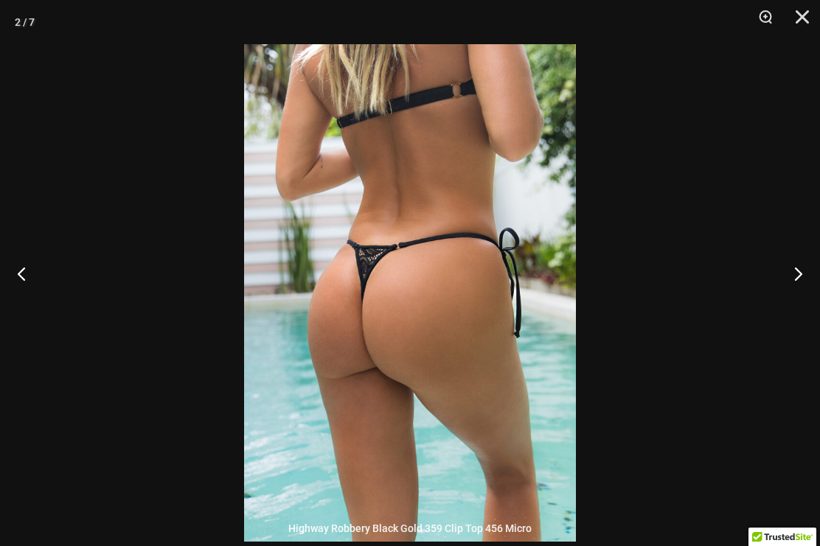
click at [809, 285] on button "Next" at bounding box center [791, 274] width 55 height 74
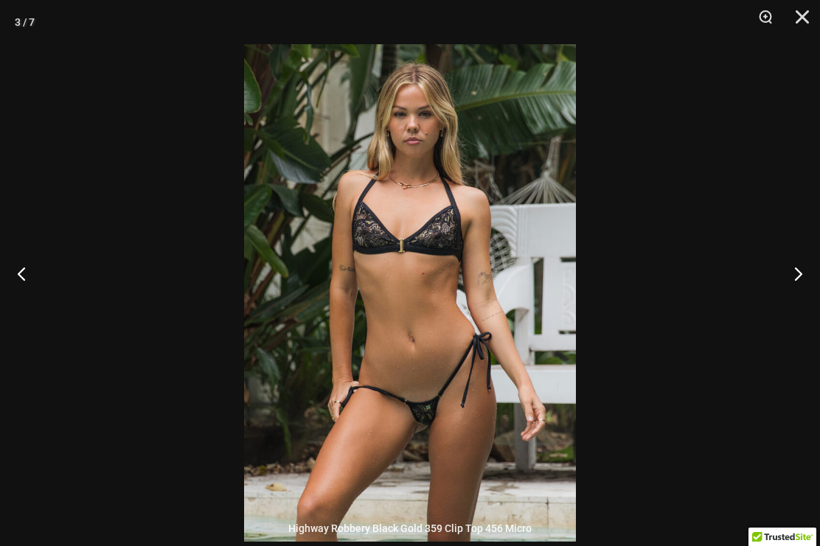
click at [801, 288] on button "Next" at bounding box center [791, 274] width 55 height 74
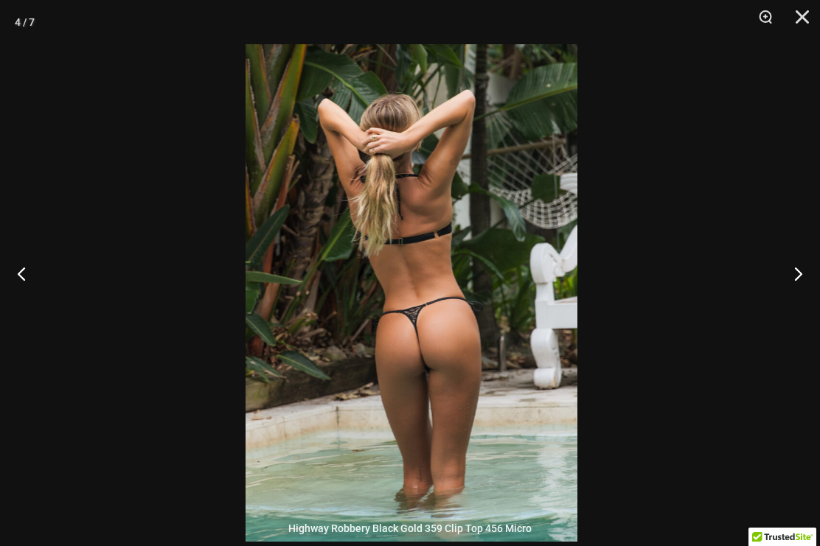
click at [54, 296] on button "Previous" at bounding box center [27, 274] width 55 height 74
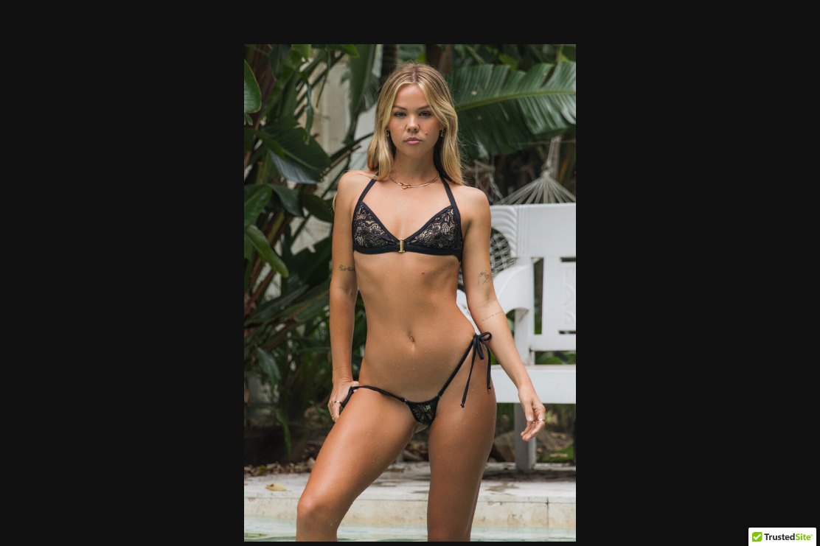
click at [21, 296] on div at bounding box center [410, 273] width 820 height 546
click at [794, 295] on button "Next" at bounding box center [791, 274] width 55 height 74
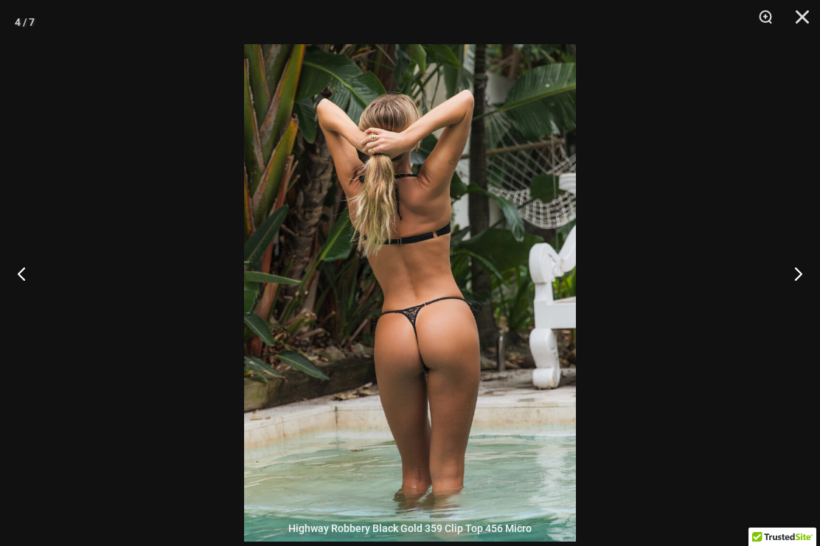
click at [800, 285] on button "Next" at bounding box center [791, 274] width 55 height 74
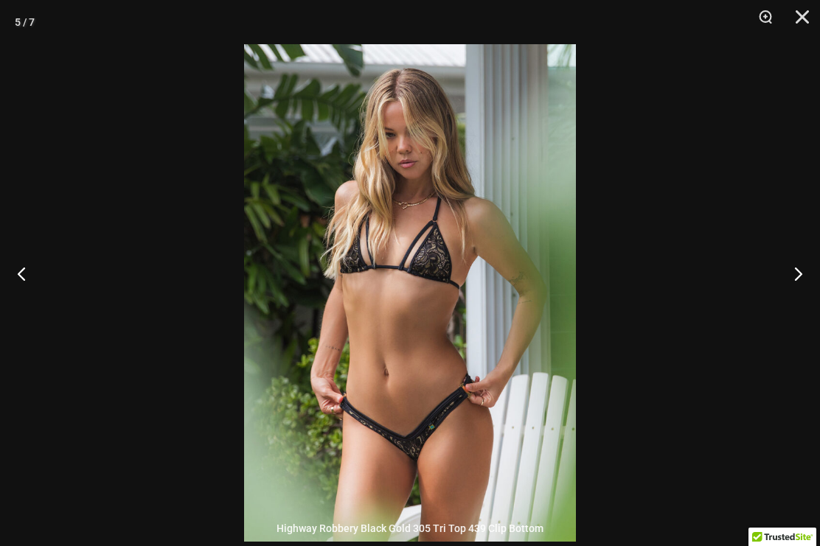
click at [800, 285] on button "Next" at bounding box center [791, 274] width 55 height 74
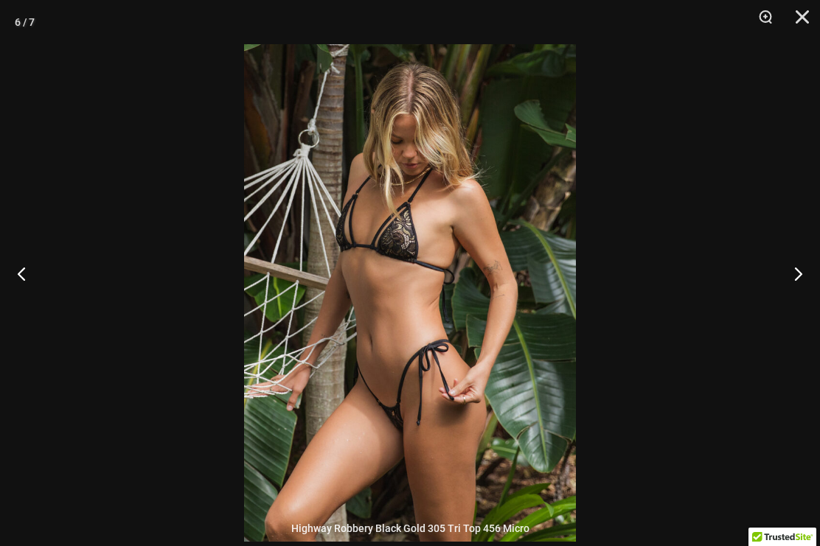
click at [802, 285] on button "Next" at bounding box center [791, 274] width 55 height 74
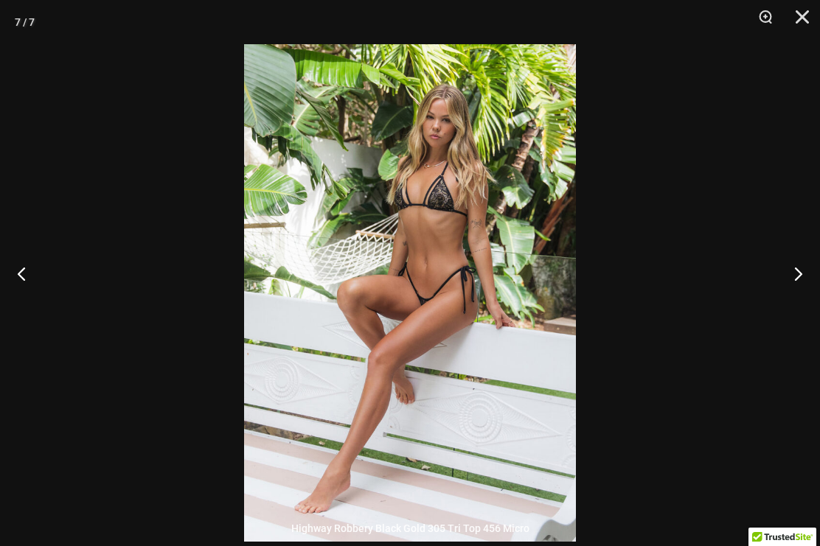
click at [801, 282] on button "Next" at bounding box center [791, 274] width 55 height 74
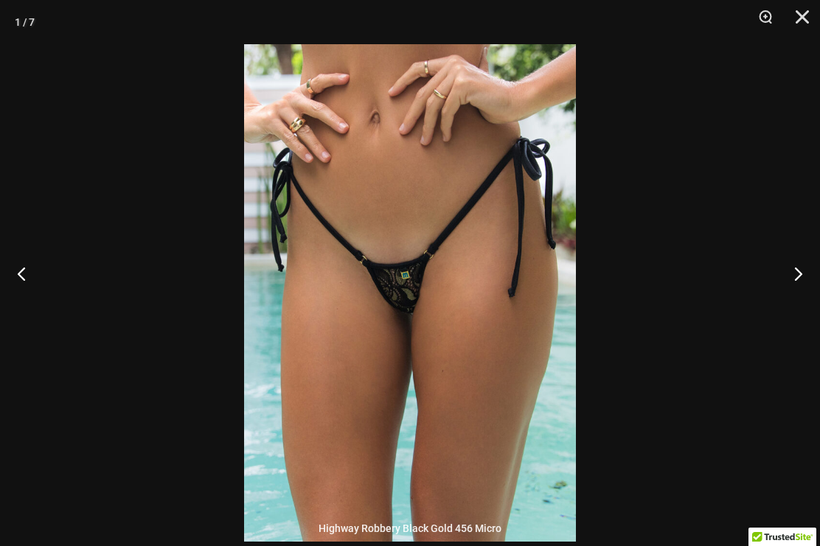
click at [802, 280] on button "Next" at bounding box center [791, 274] width 55 height 74
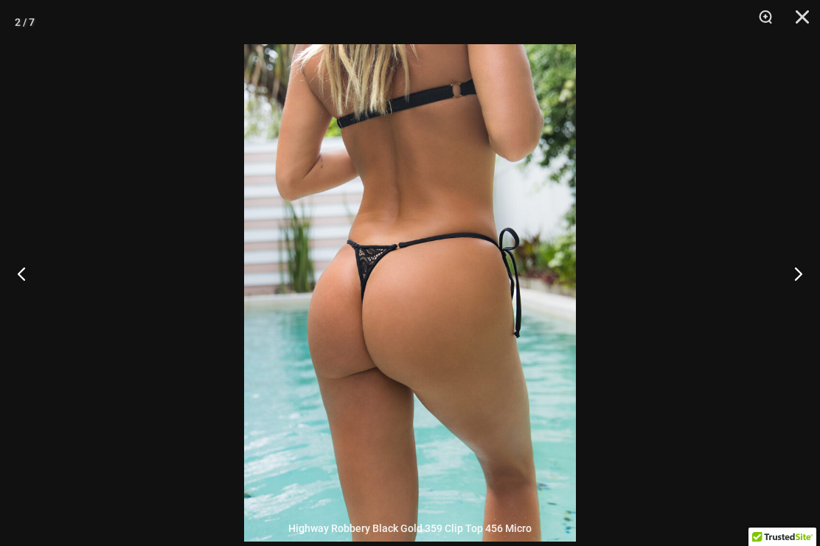
click at [804, 279] on button "Next" at bounding box center [791, 274] width 55 height 74
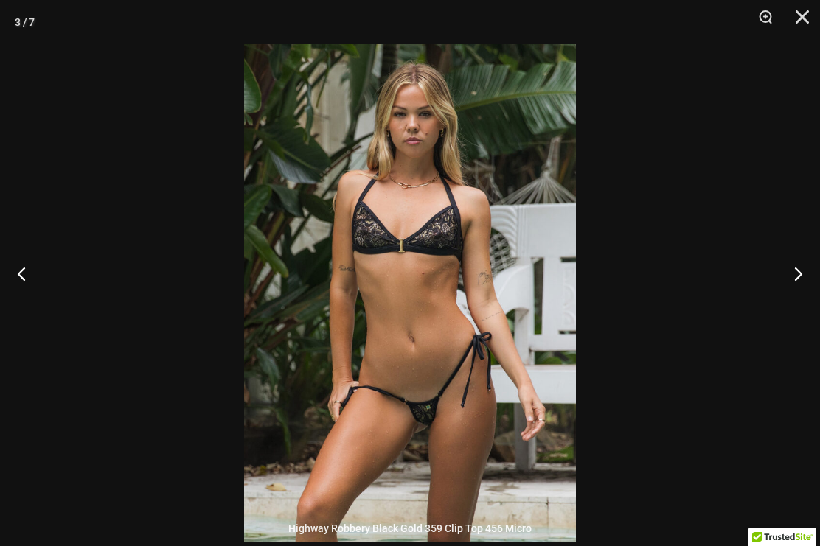
click at [807, 277] on button "Next" at bounding box center [791, 274] width 55 height 74
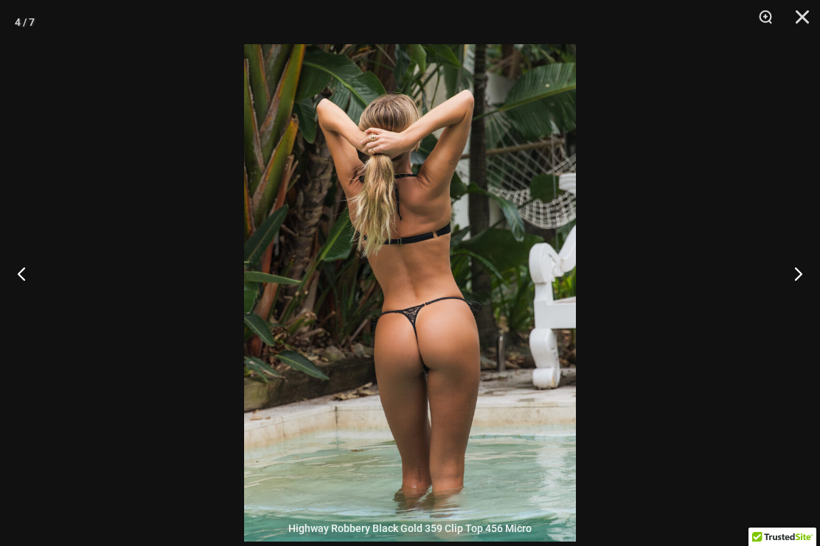
click at [807, 279] on button "Next" at bounding box center [791, 274] width 55 height 74
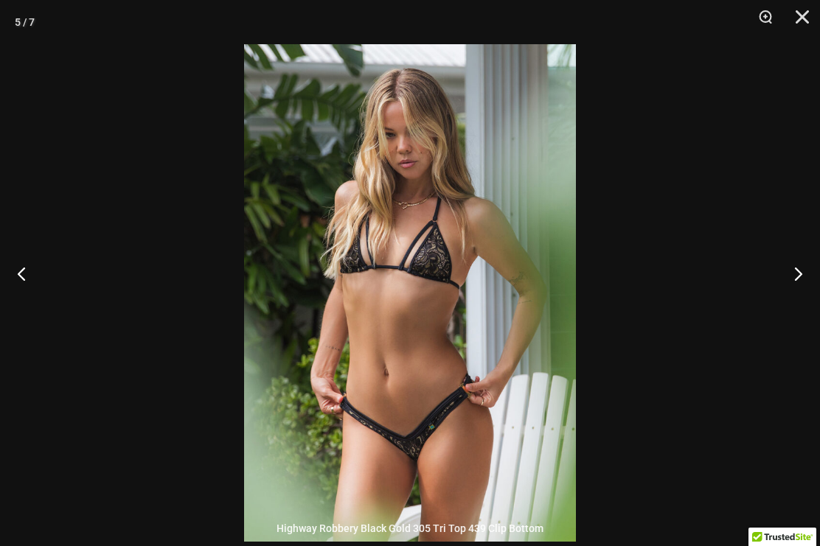
click at [805, 280] on button "Next" at bounding box center [791, 274] width 55 height 74
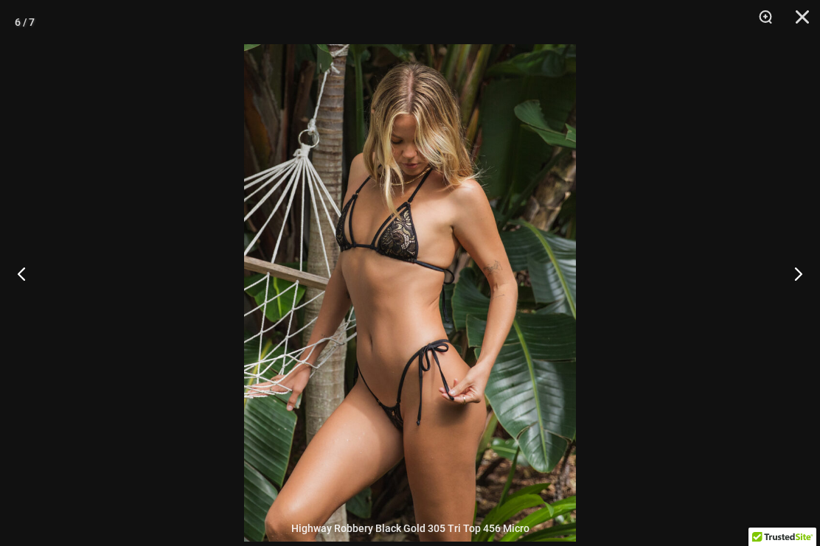
click at [809, 277] on button "Next" at bounding box center [791, 274] width 55 height 74
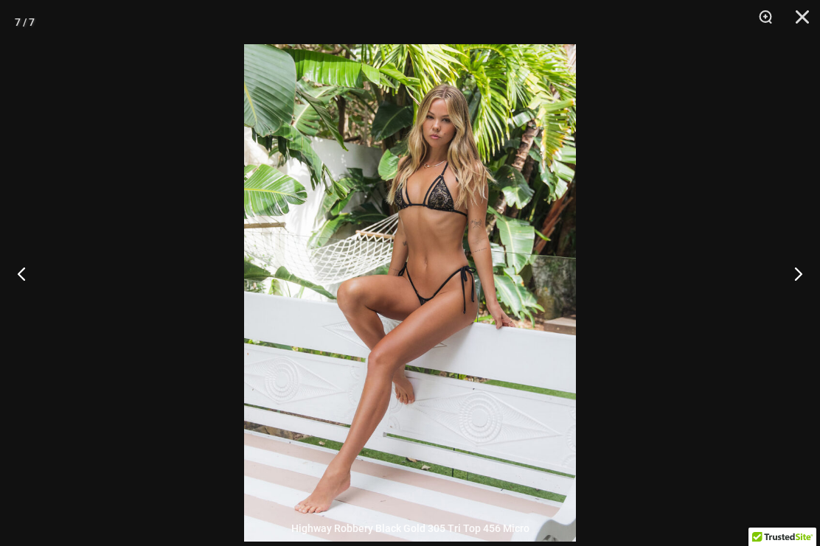
click at [808, 278] on button "Next" at bounding box center [791, 274] width 55 height 74
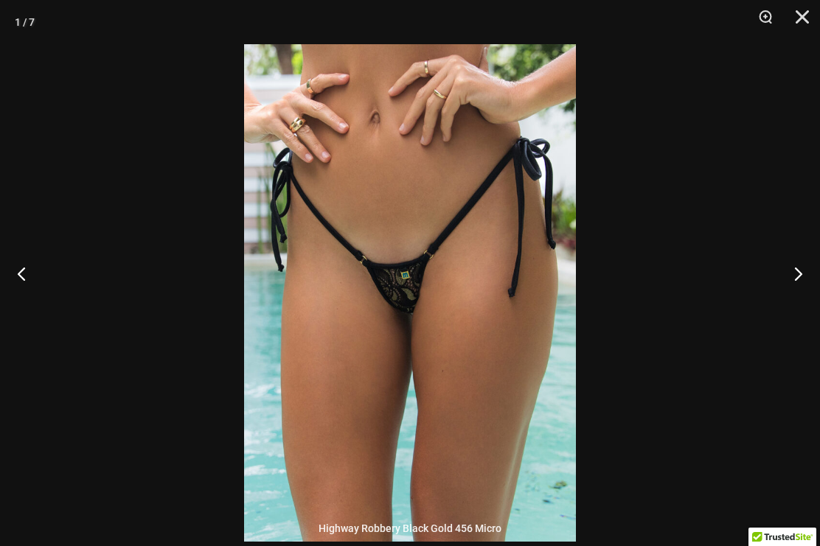
click at [807, 278] on button "Next" at bounding box center [791, 274] width 55 height 74
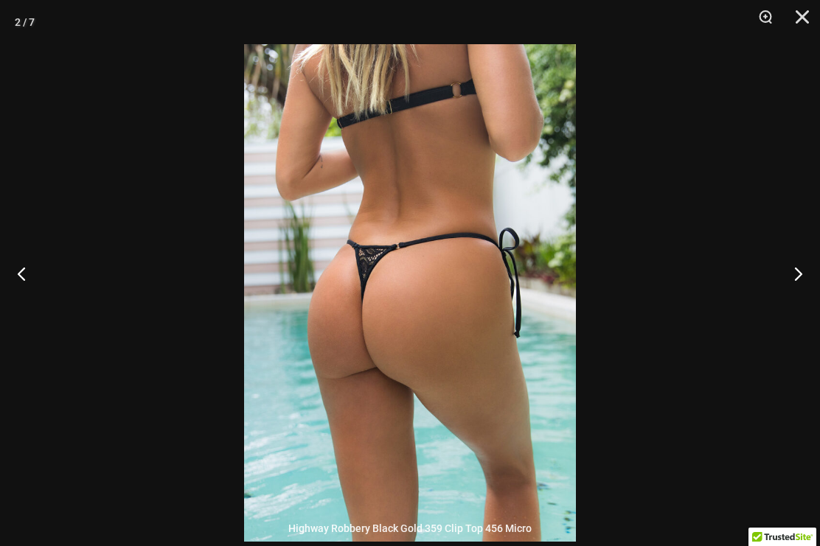
click at [809, 278] on button "Next" at bounding box center [791, 274] width 55 height 74
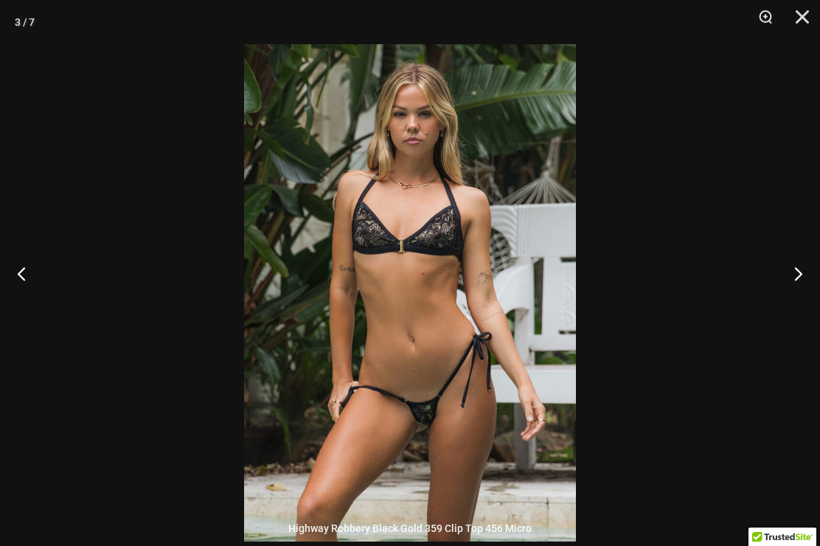
click at [810, 276] on button "Next" at bounding box center [791, 274] width 55 height 74
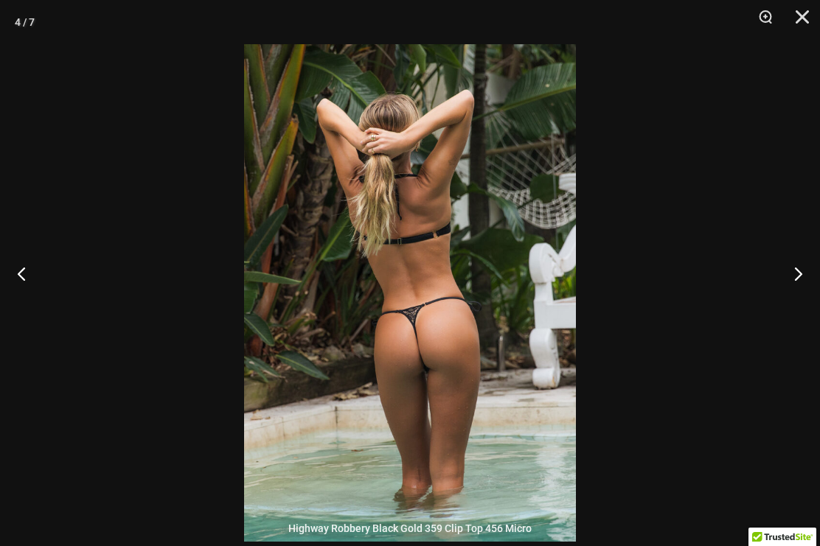
click at [807, 278] on button "Next" at bounding box center [791, 274] width 55 height 74
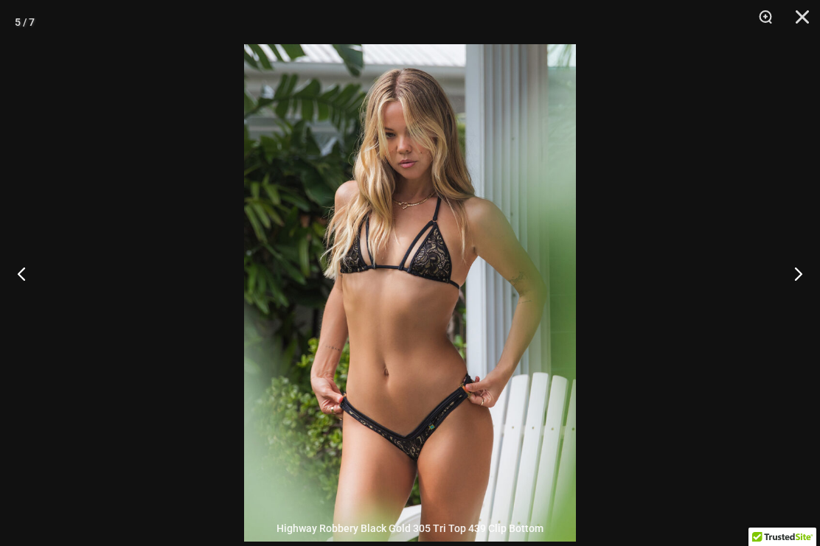
click at [809, 277] on button "Next" at bounding box center [791, 274] width 55 height 74
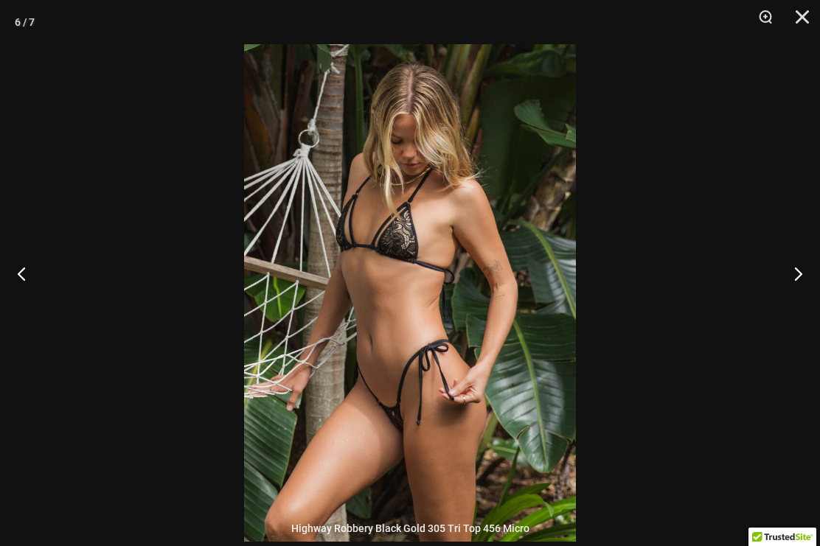
click at [800, 18] on button "Close" at bounding box center [796, 22] width 37 height 44
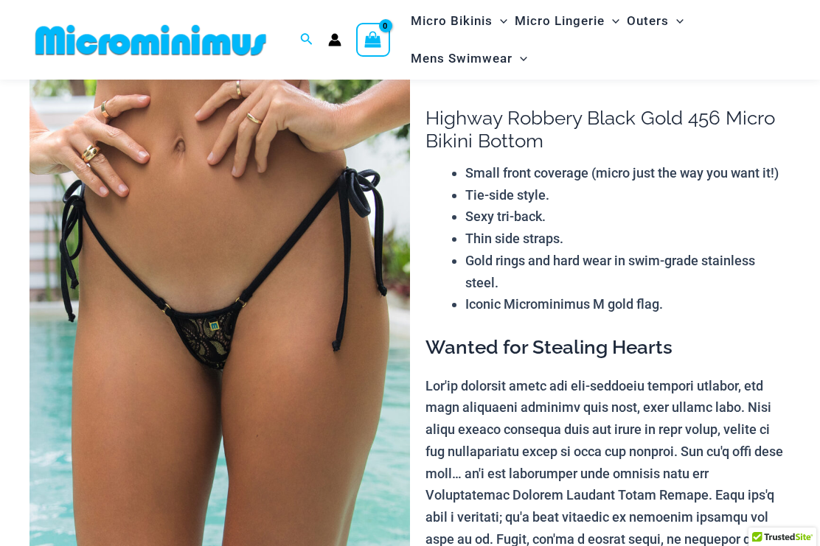
scroll to position [0, 0]
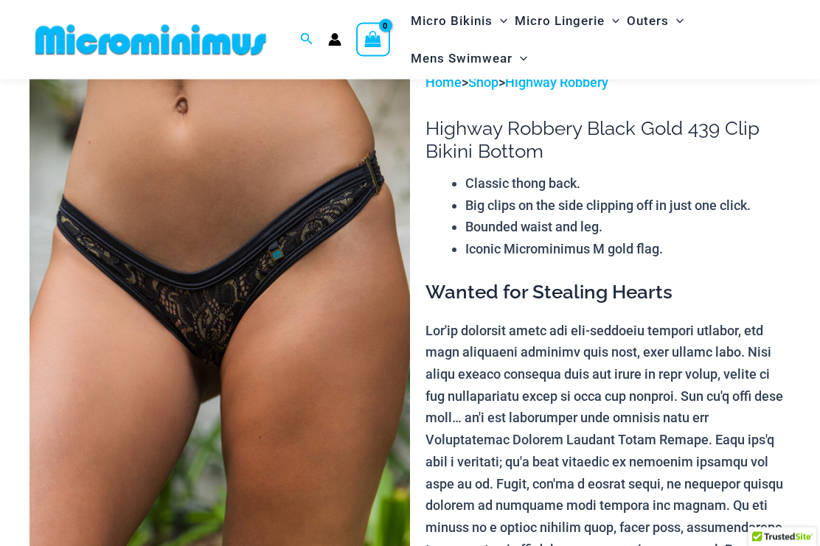
scroll to position [52, 0]
click at [108, 180] on img at bounding box center [219, 357] width 380 height 571
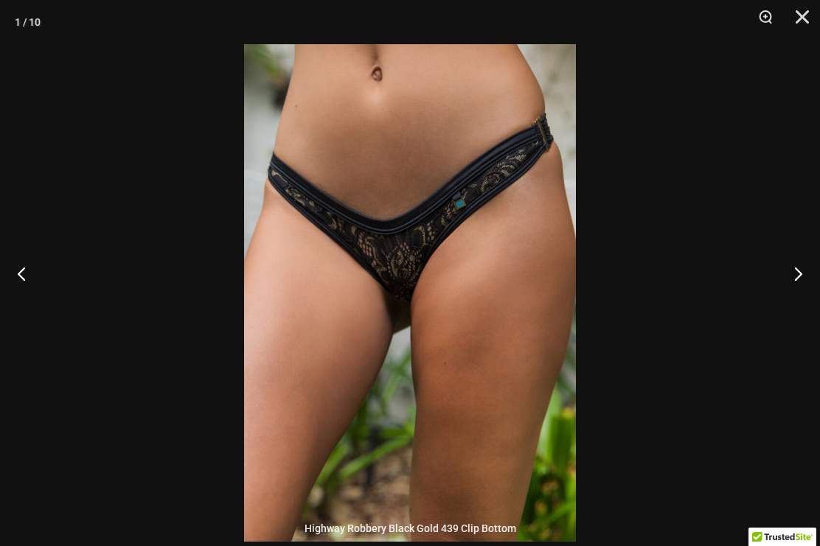
click at [803, 297] on button "Next" at bounding box center [791, 274] width 55 height 74
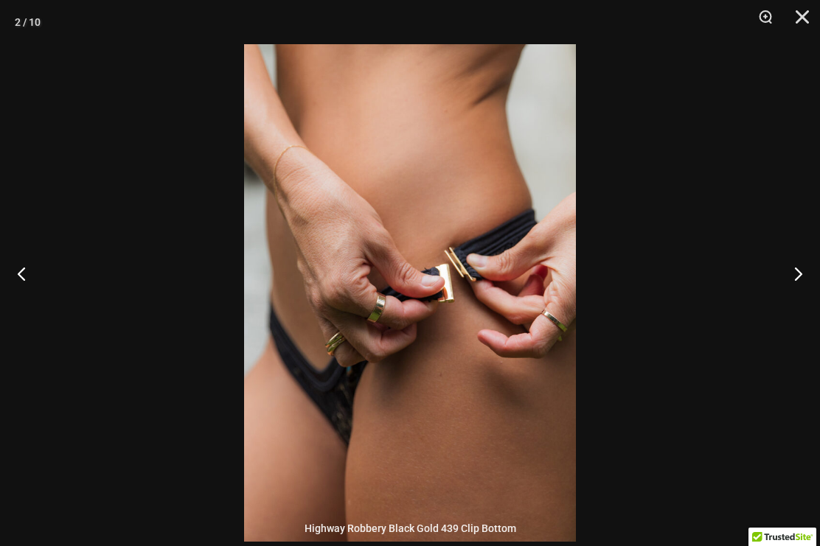
click at [796, 297] on button "Next" at bounding box center [791, 274] width 55 height 74
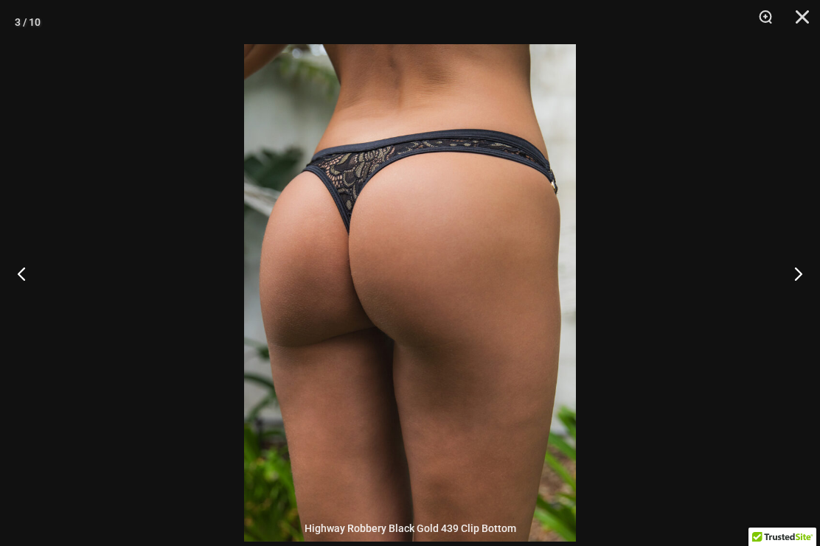
click at [795, 295] on button "Next" at bounding box center [791, 274] width 55 height 74
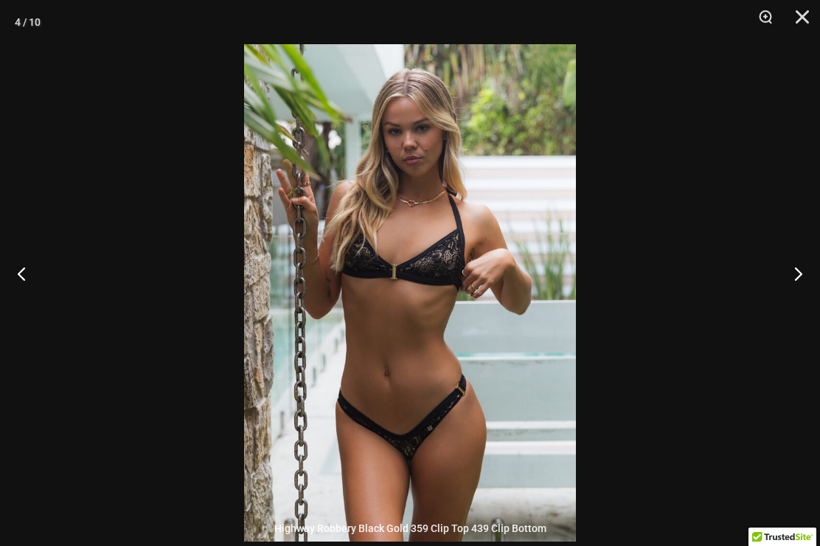
click at [795, 290] on button "Next" at bounding box center [791, 274] width 55 height 74
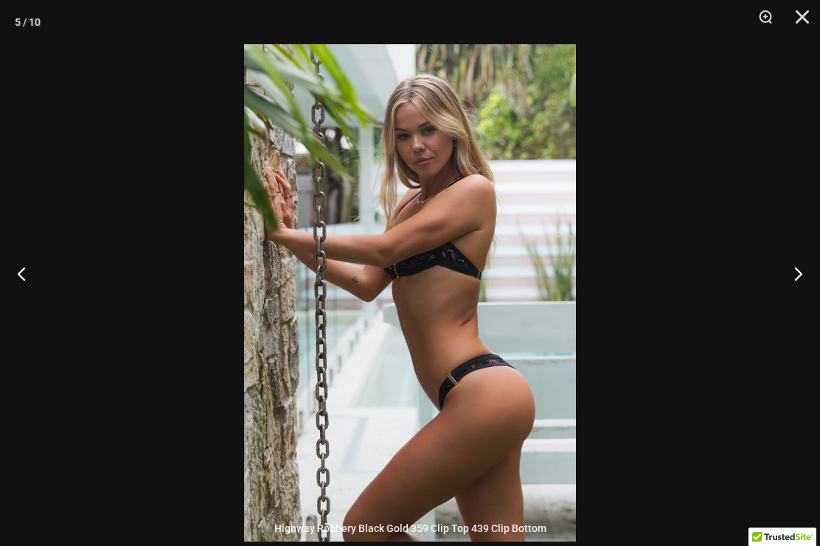
click at [796, 282] on button "Next" at bounding box center [791, 274] width 55 height 74
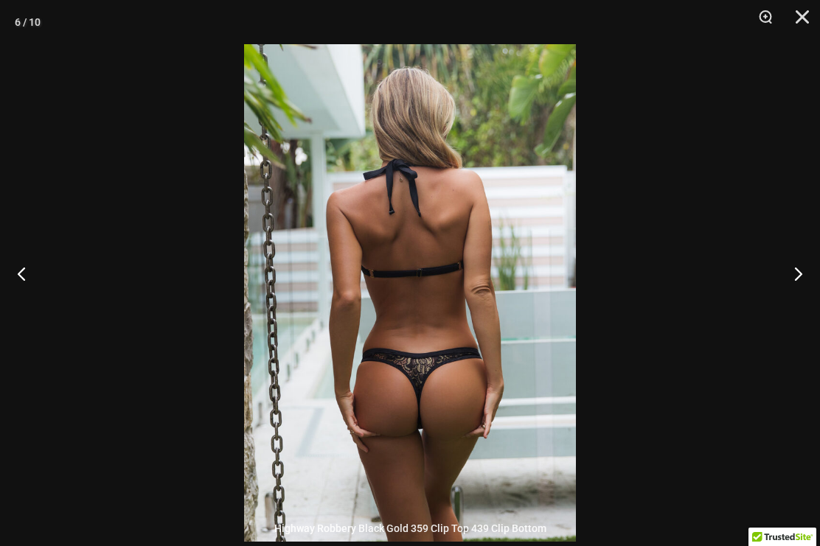
click at [796, 284] on button "Next" at bounding box center [791, 274] width 55 height 74
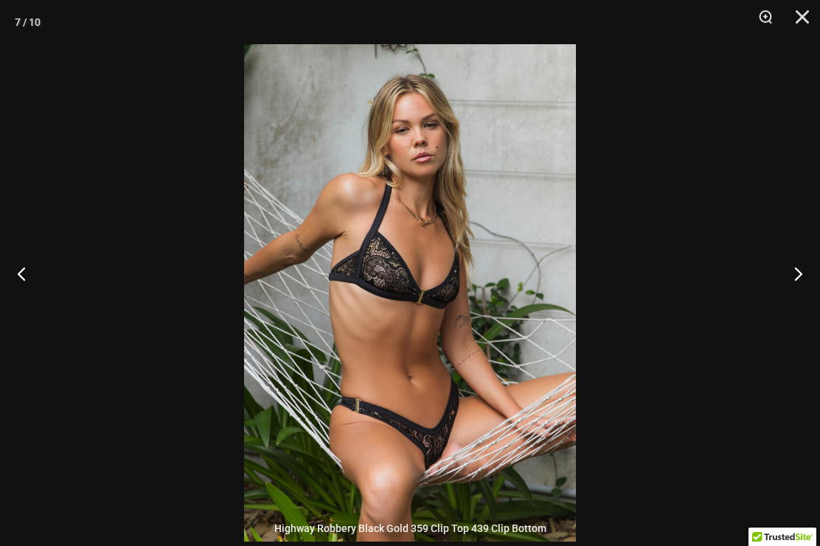
click at [800, 272] on button "Next" at bounding box center [791, 274] width 55 height 74
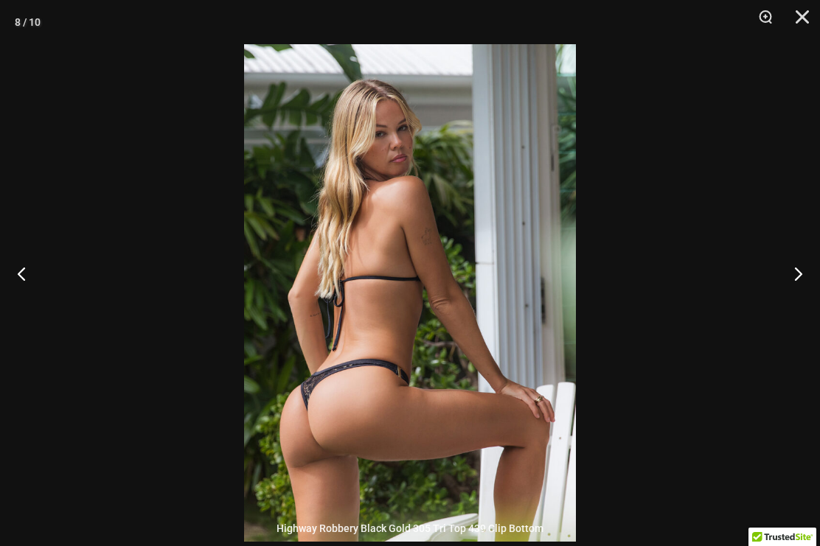
click at [790, 310] on button "Next" at bounding box center [791, 274] width 55 height 74
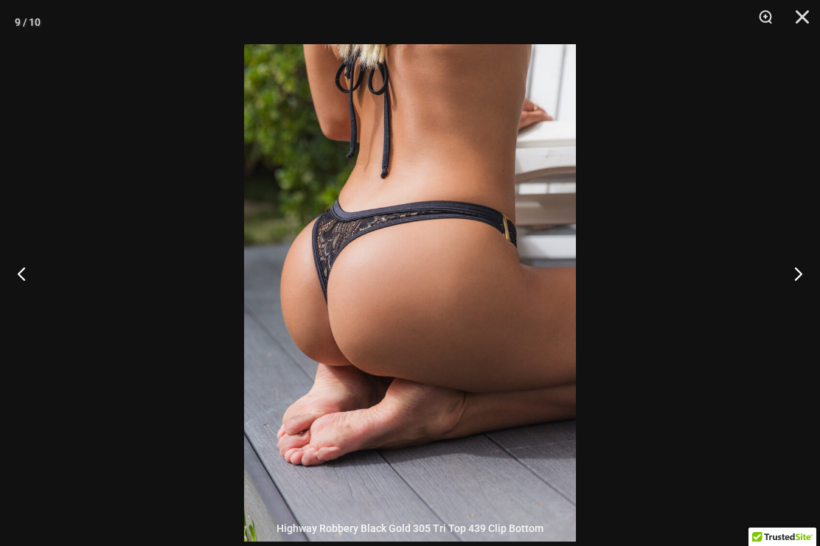
click at [790, 310] on button "Next" at bounding box center [791, 274] width 55 height 74
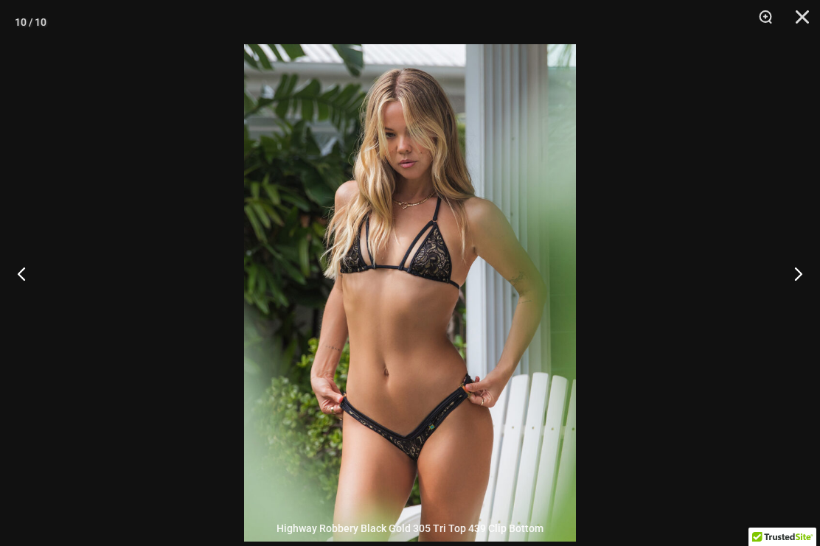
click at [793, 288] on button "Next" at bounding box center [791, 274] width 55 height 74
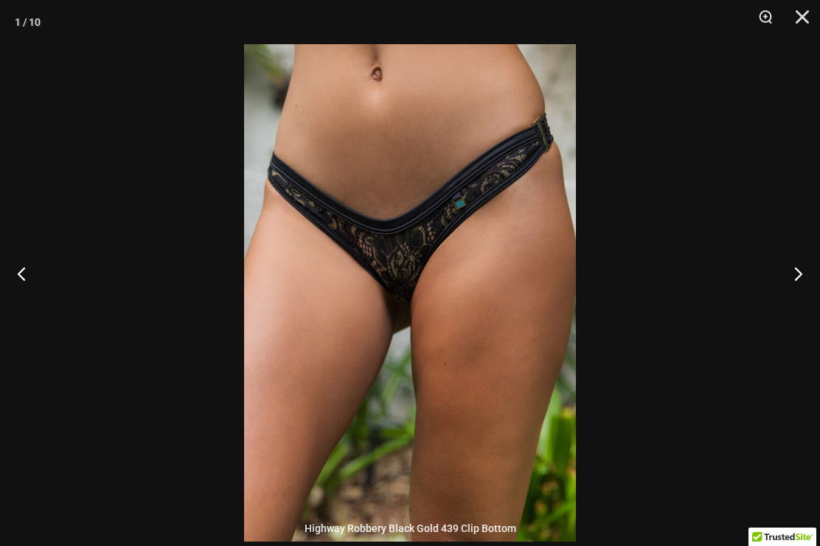
click at [792, 289] on button "Next" at bounding box center [791, 274] width 55 height 74
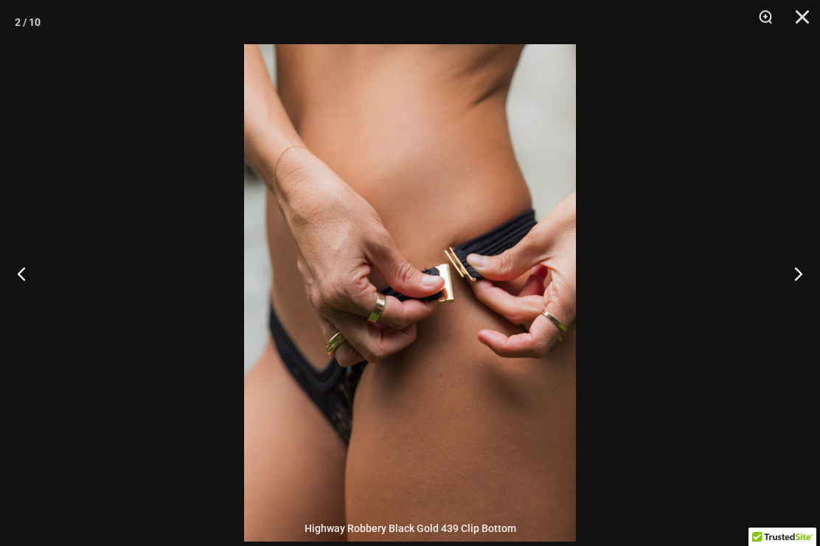
click at [793, 287] on button "Next" at bounding box center [791, 274] width 55 height 74
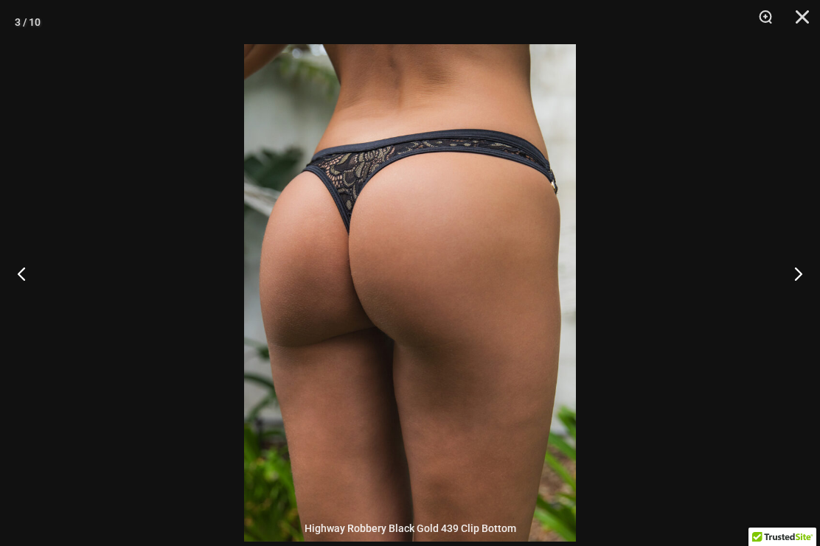
click at [794, 284] on button "Next" at bounding box center [791, 274] width 55 height 74
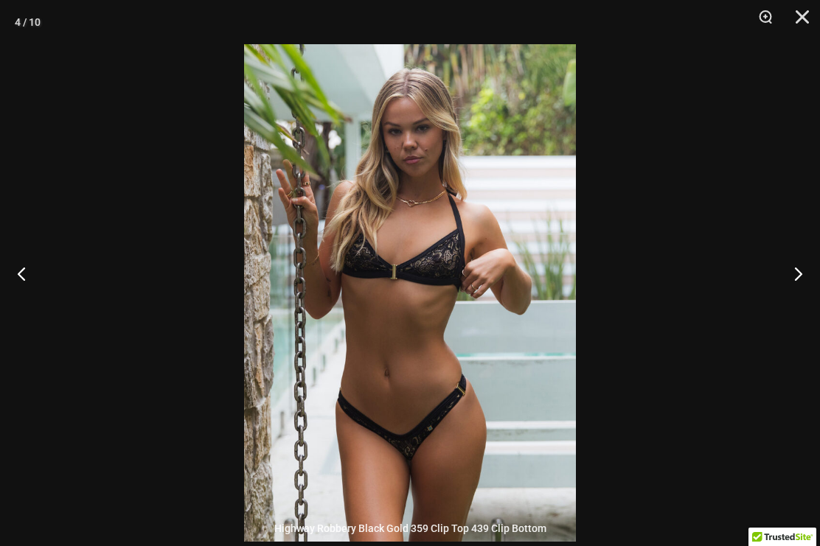
click at [795, 282] on button "Next" at bounding box center [791, 274] width 55 height 74
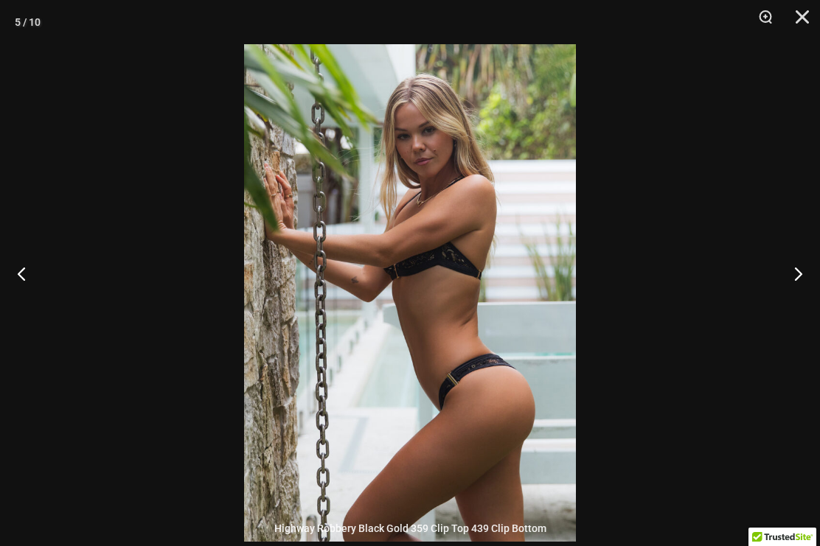
click at [795, 284] on button "Next" at bounding box center [791, 274] width 55 height 74
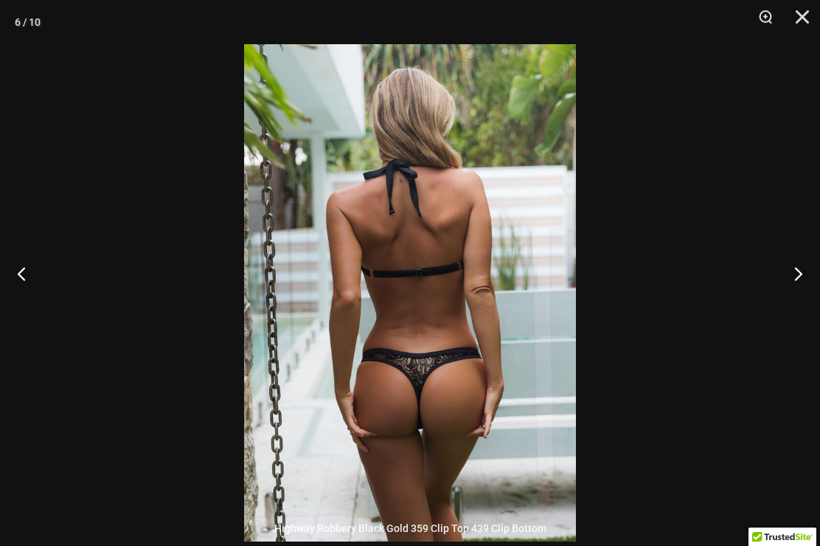
click at [795, 283] on button "Next" at bounding box center [791, 274] width 55 height 74
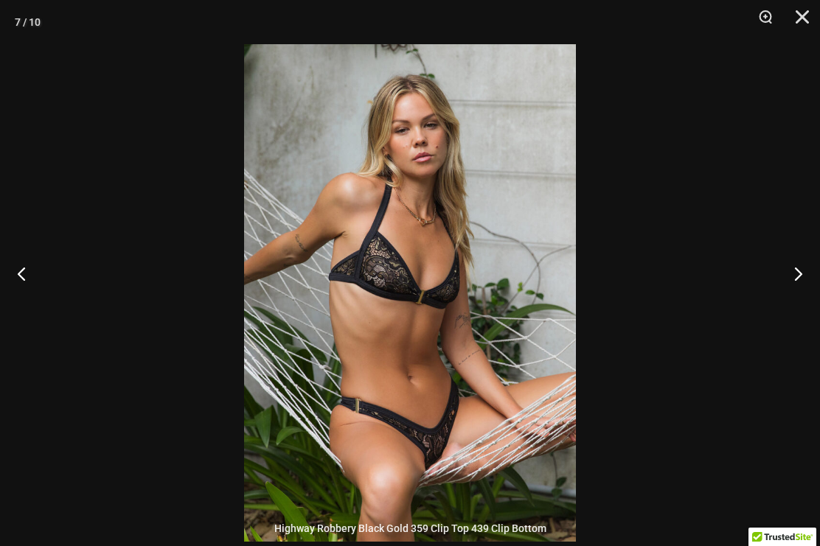
click at [797, 283] on button "Next" at bounding box center [791, 274] width 55 height 74
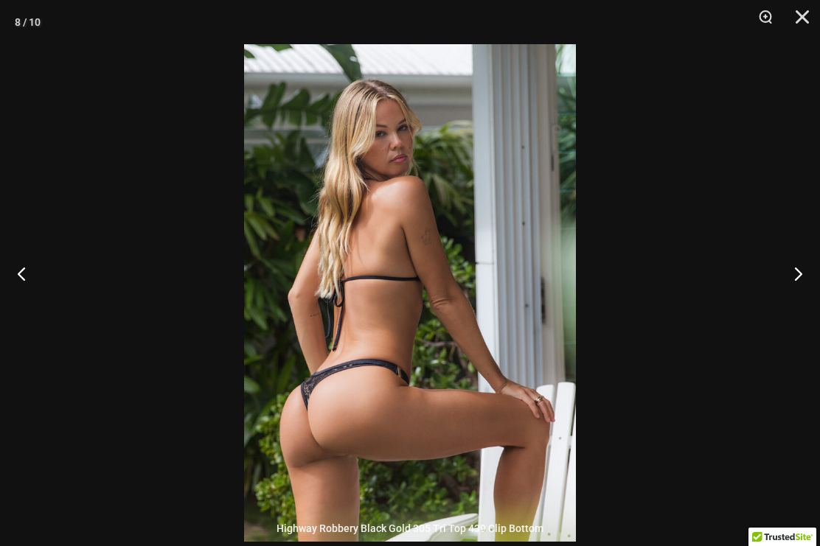
click at [797, 281] on button "Next" at bounding box center [791, 274] width 55 height 74
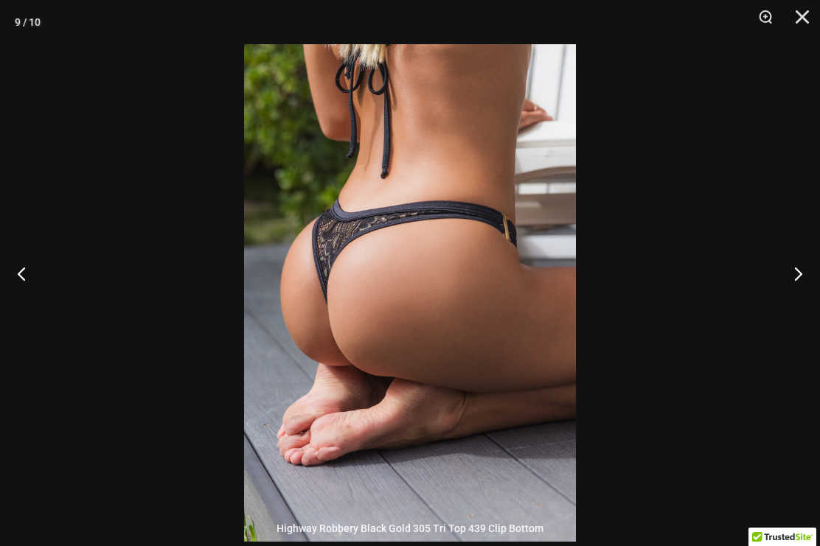
click at [797, 280] on button "Next" at bounding box center [791, 274] width 55 height 74
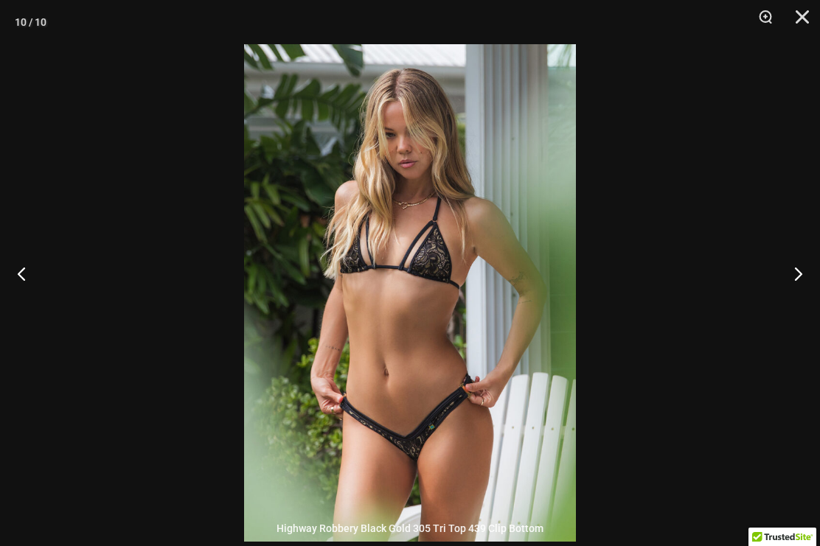
click at [797, 279] on button "Next" at bounding box center [791, 274] width 55 height 74
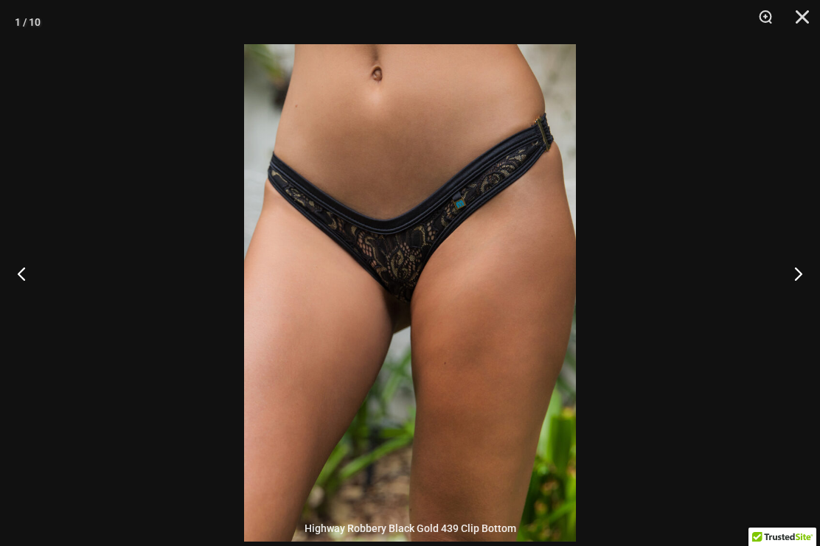
click at [798, 276] on button "Next" at bounding box center [791, 274] width 55 height 74
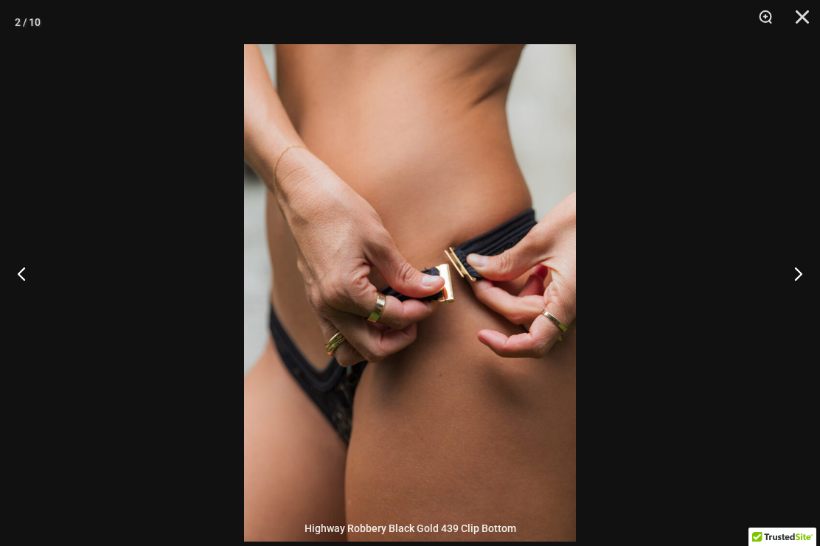
click at [797, 276] on button "Next" at bounding box center [791, 274] width 55 height 74
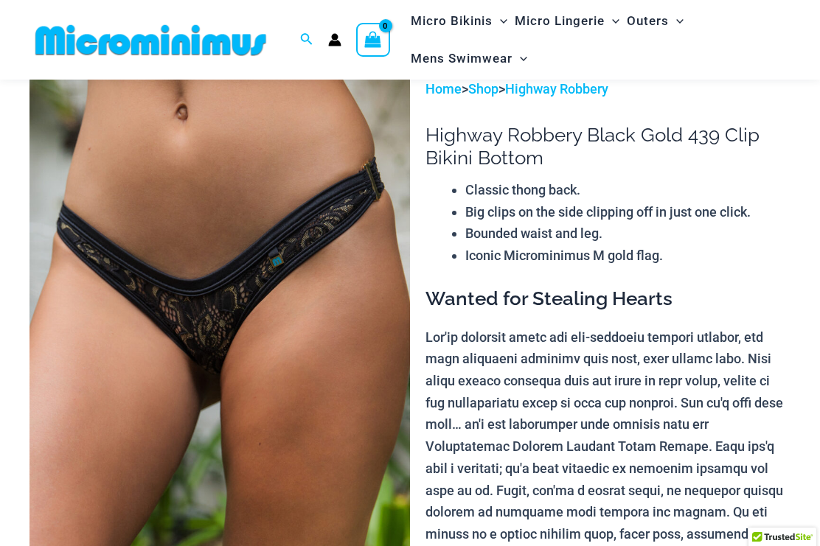
scroll to position [0, 0]
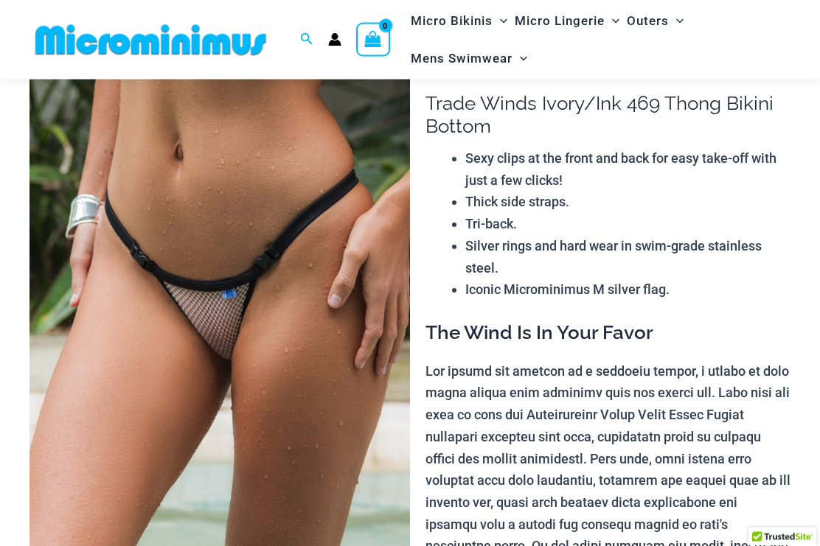
scroll to position [86, 0]
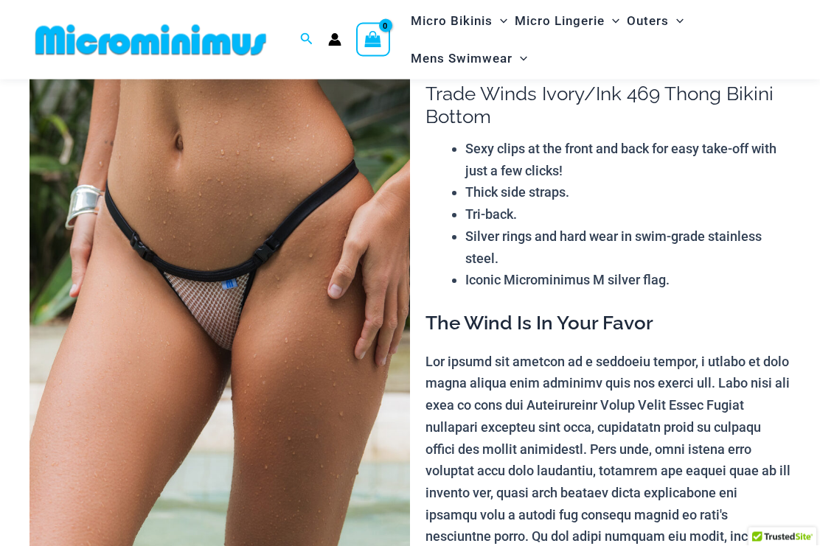
click at [105, 197] on img at bounding box center [219, 323] width 380 height 571
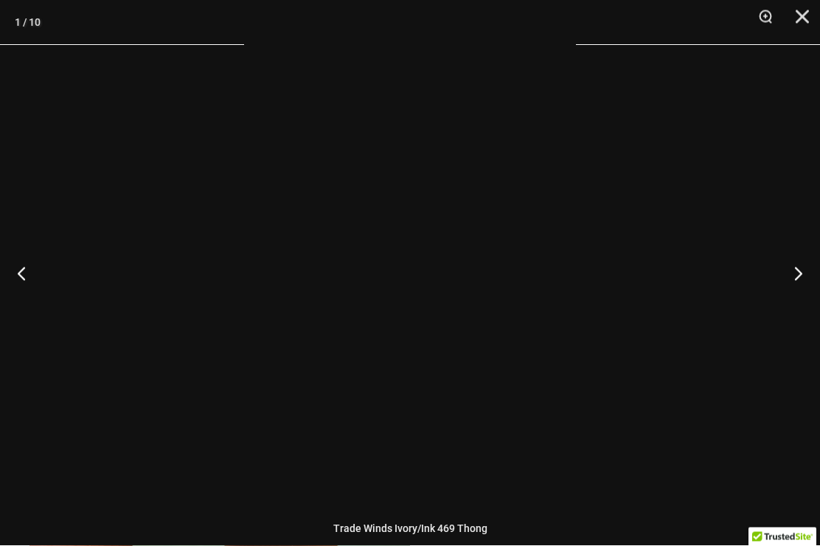
scroll to position [86, 0]
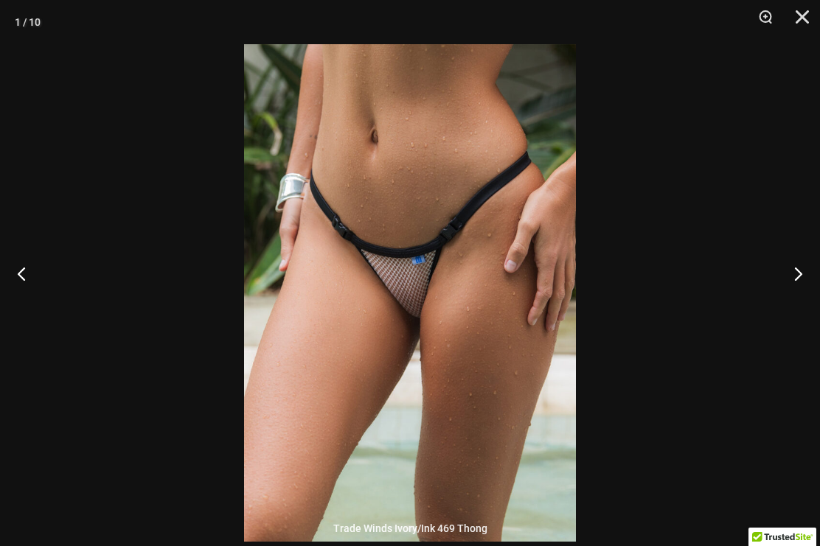
click at [793, 285] on button "Next" at bounding box center [791, 274] width 55 height 74
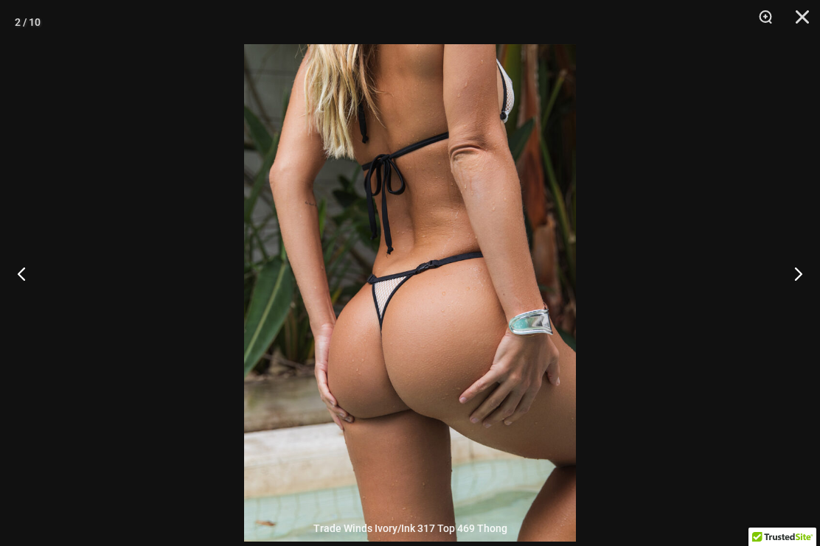
click at [790, 286] on button "Next" at bounding box center [791, 274] width 55 height 74
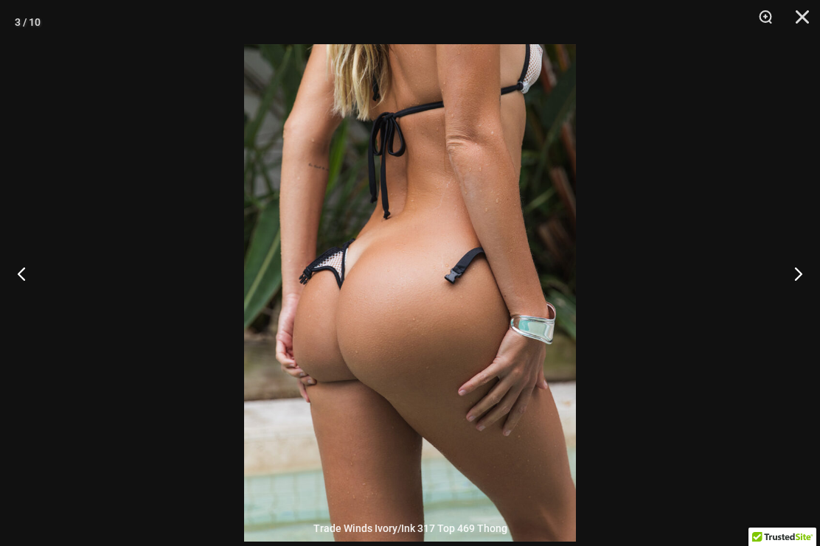
click at [788, 281] on button "Next" at bounding box center [791, 274] width 55 height 74
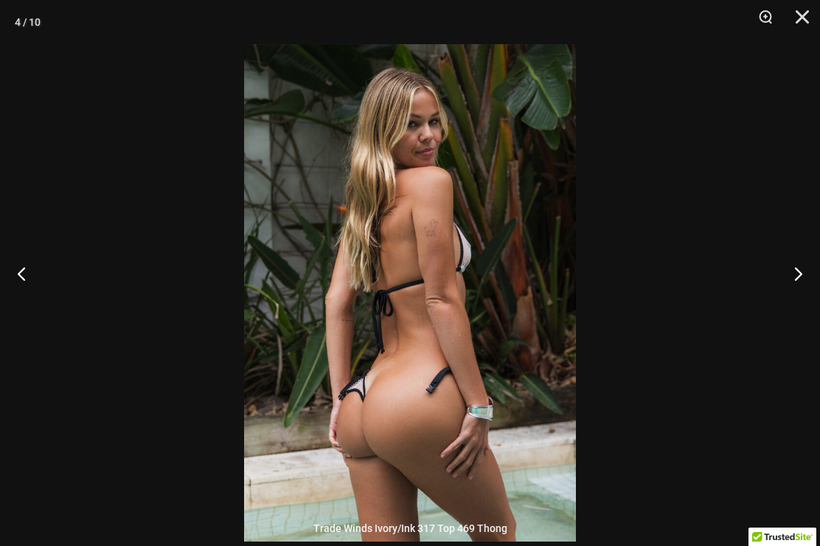
click at [790, 302] on button "Next" at bounding box center [791, 274] width 55 height 74
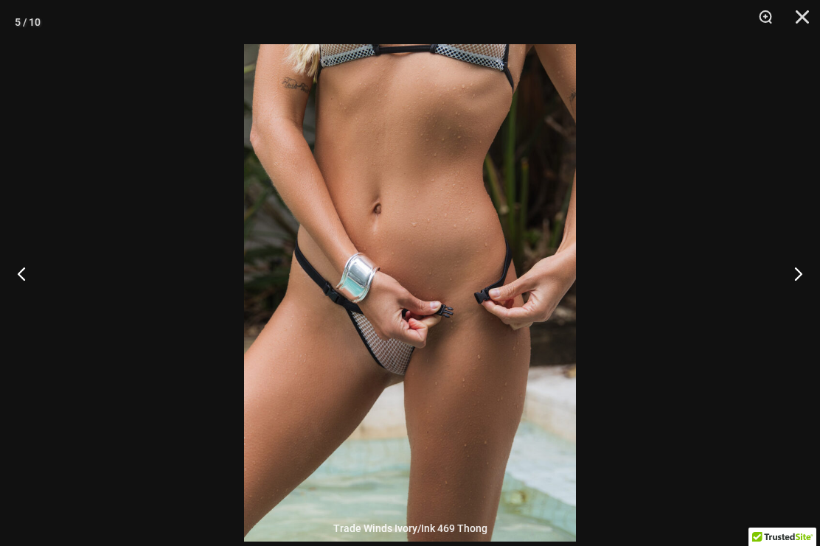
click at [797, 294] on button "Next" at bounding box center [791, 274] width 55 height 74
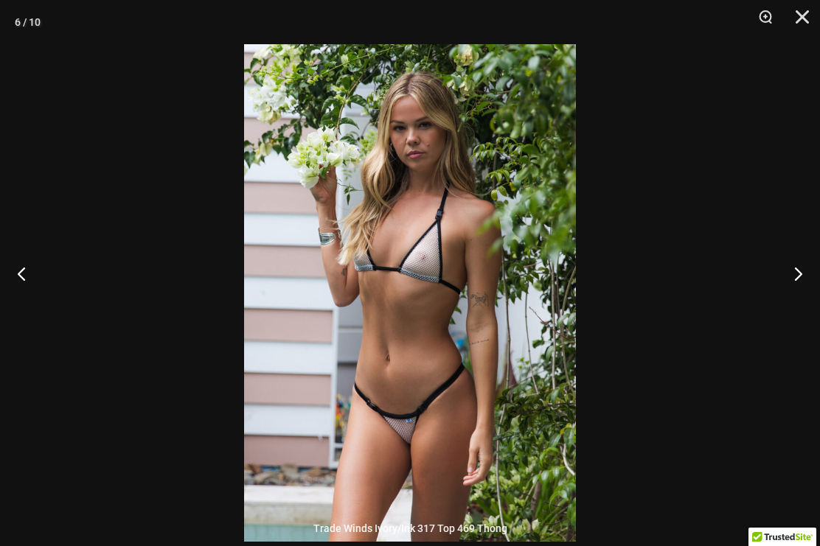
click at [798, 293] on button "Next" at bounding box center [791, 274] width 55 height 74
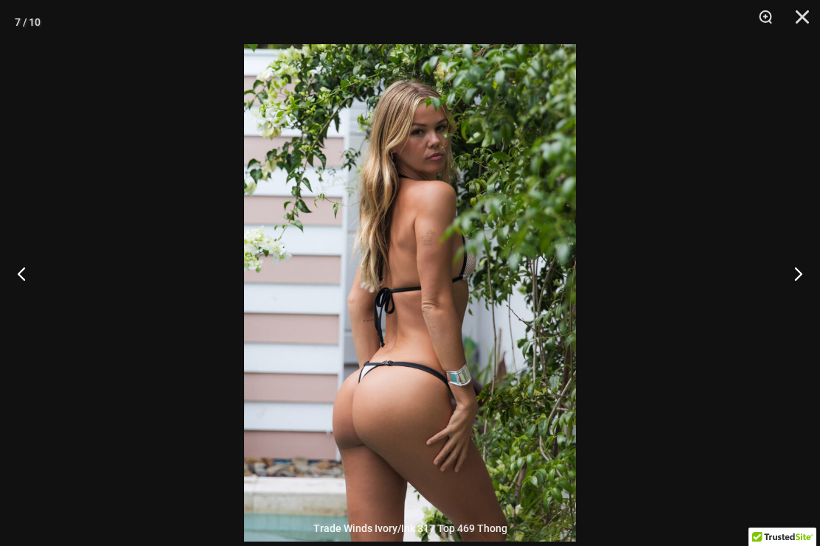
click at [799, 290] on button "Next" at bounding box center [791, 274] width 55 height 74
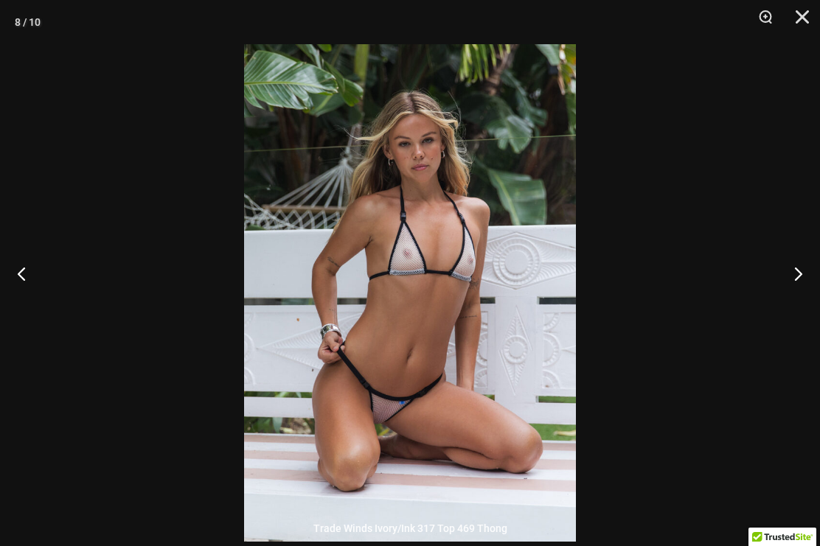
click at [799, 288] on button "Next" at bounding box center [791, 274] width 55 height 74
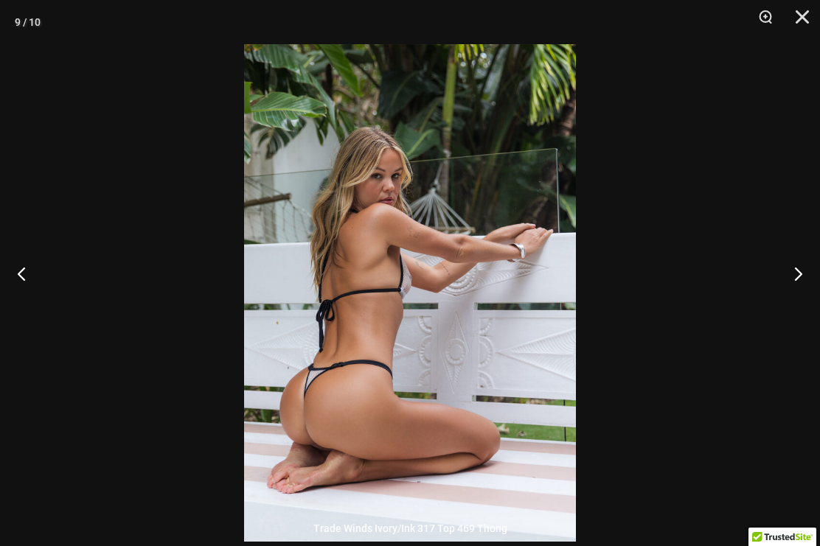
click at [801, 287] on button "Next" at bounding box center [791, 274] width 55 height 74
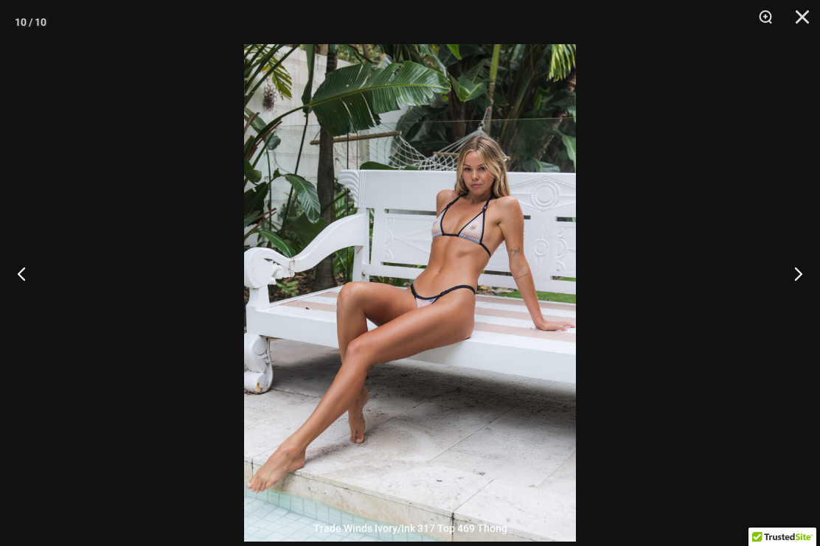
click at [801, 285] on button "Next" at bounding box center [791, 274] width 55 height 74
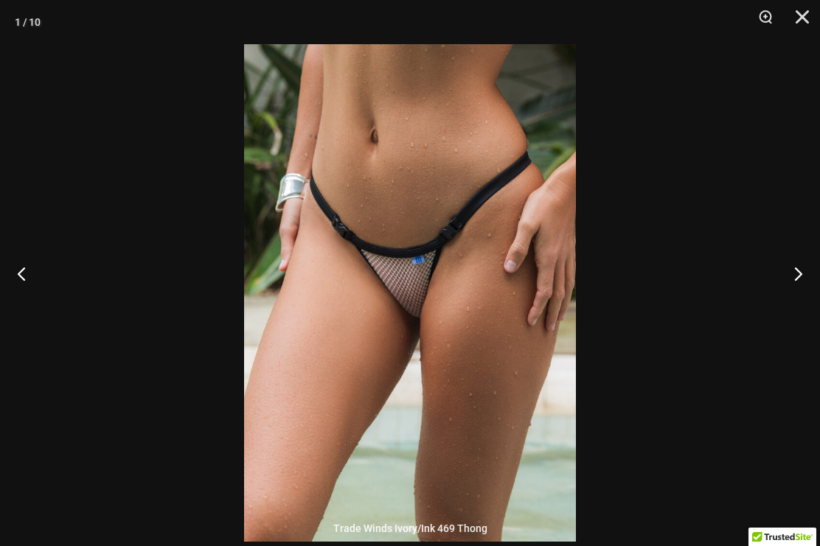
click at [803, 283] on button "Next" at bounding box center [791, 274] width 55 height 74
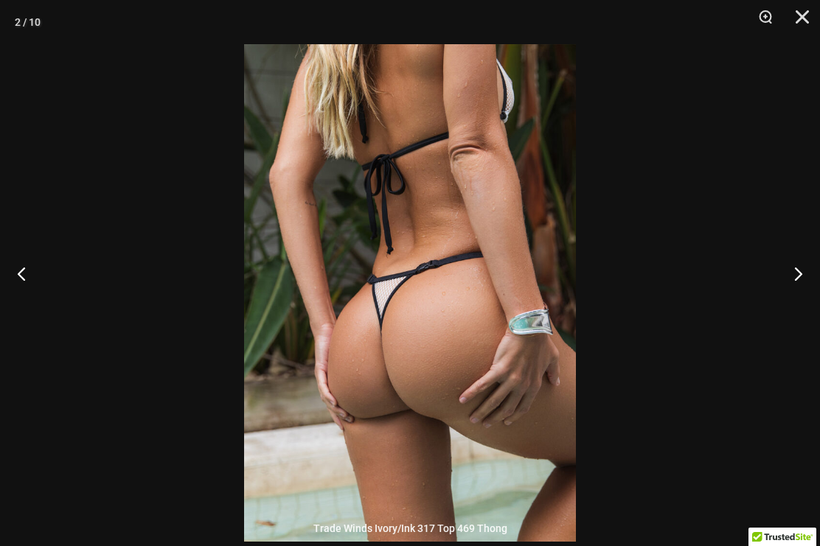
click at [803, 282] on button "Next" at bounding box center [791, 274] width 55 height 74
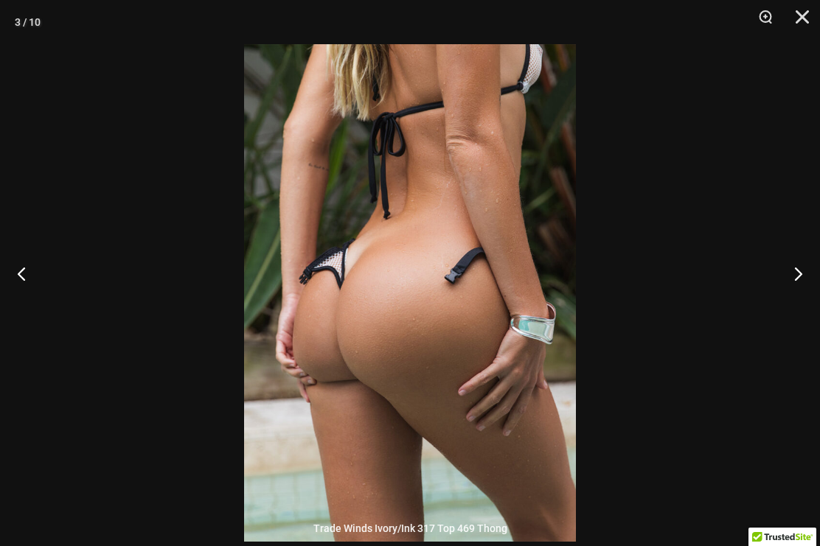
click at [803, 281] on button "Next" at bounding box center [791, 274] width 55 height 74
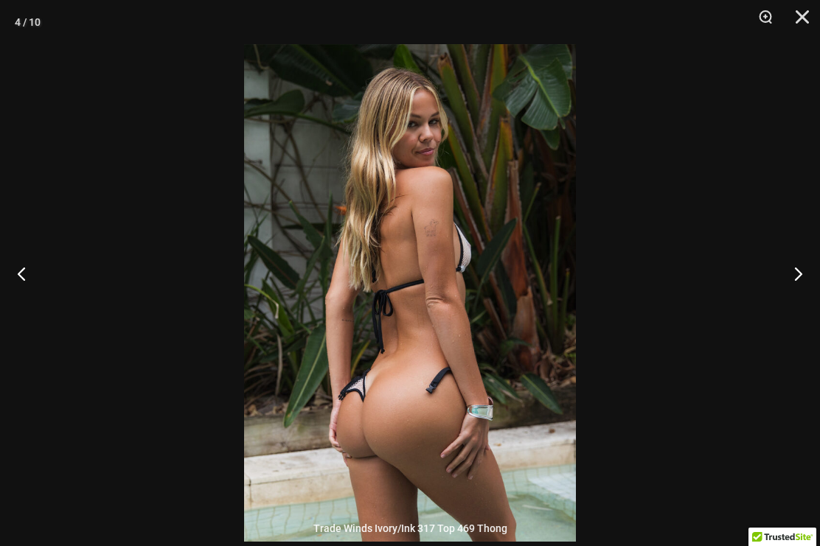
click at [802, 281] on button "Next" at bounding box center [791, 274] width 55 height 74
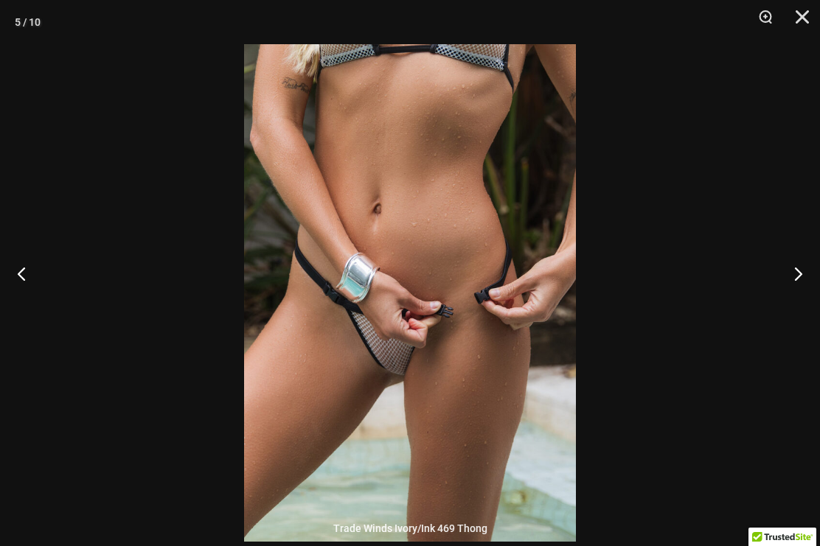
click at [801, 282] on button "Next" at bounding box center [791, 274] width 55 height 74
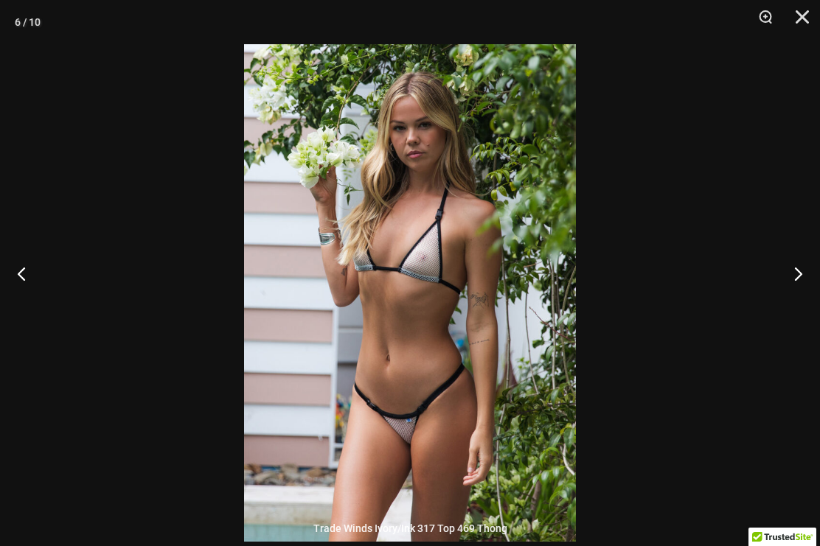
click at [801, 284] on button "Next" at bounding box center [791, 274] width 55 height 74
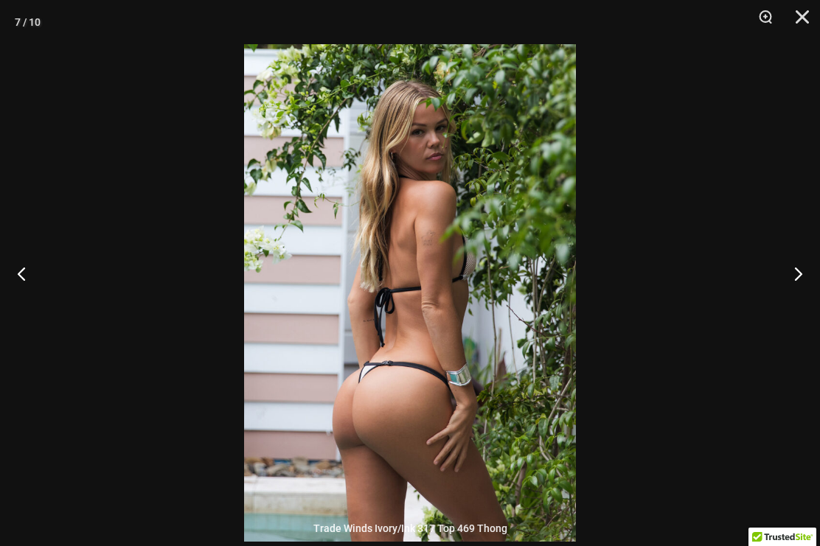
click at [802, 282] on button "Next" at bounding box center [791, 274] width 55 height 74
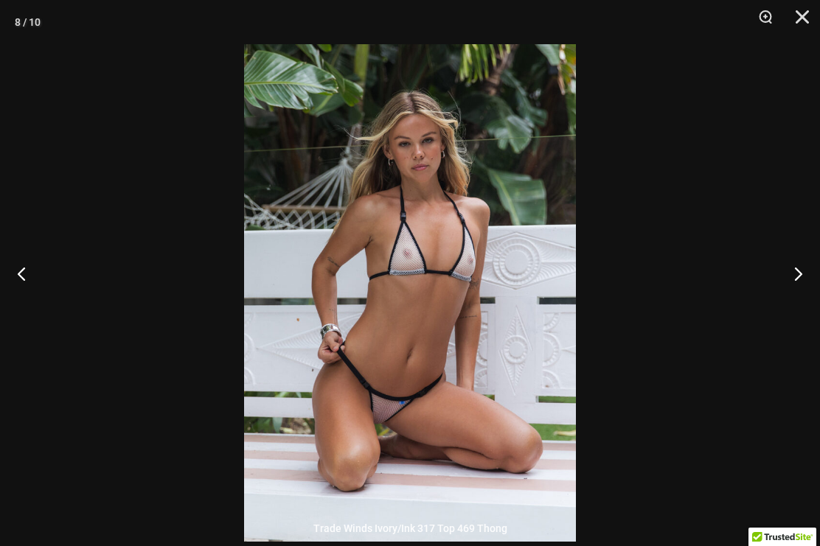
click at [801, 290] on button "Next" at bounding box center [791, 274] width 55 height 74
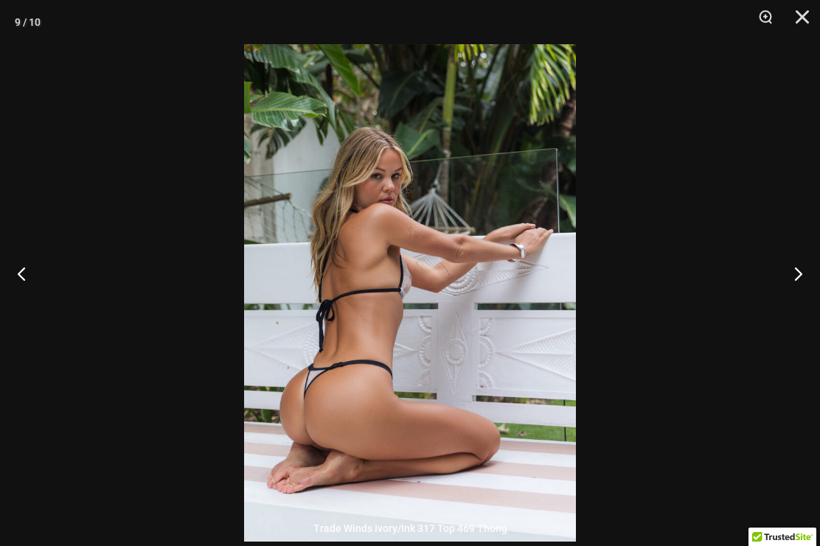
click at [802, 289] on button "Next" at bounding box center [791, 274] width 55 height 74
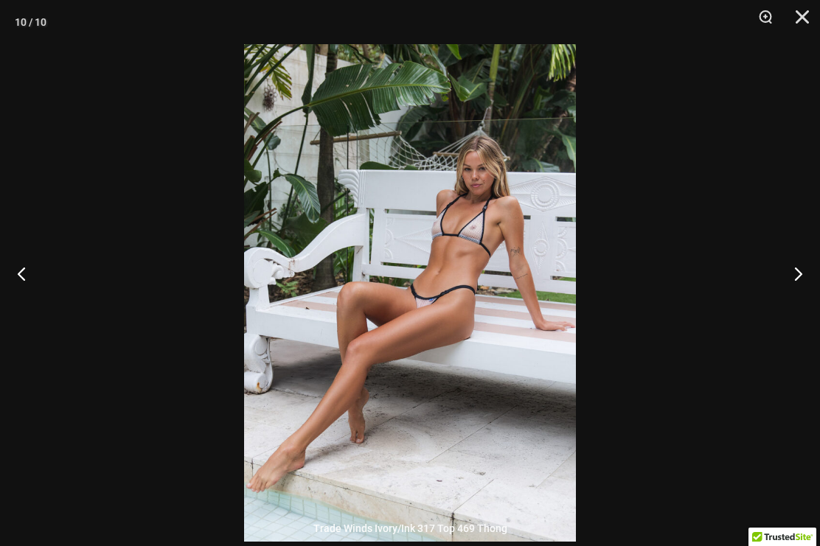
click at [804, 279] on button "Next" at bounding box center [791, 274] width 55 height 74
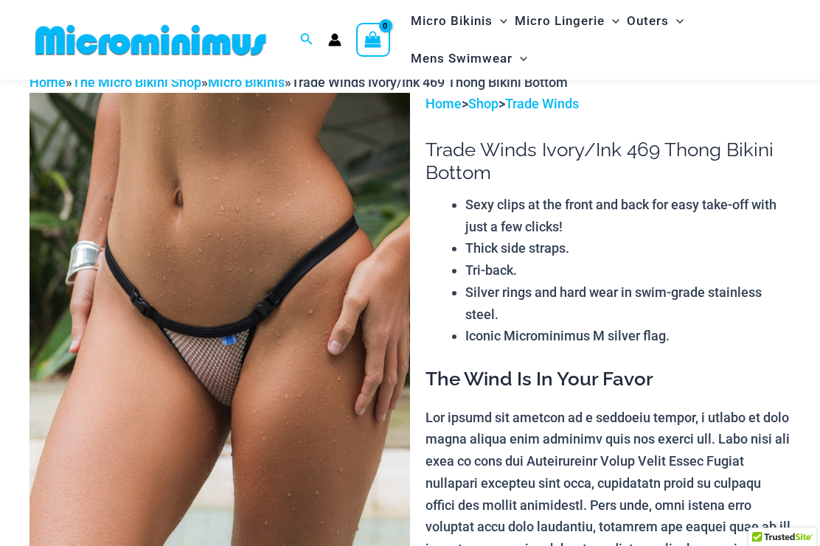
scroll to position [0, 0]
